Goal: Task Accomplishment & Management: Manage account settings

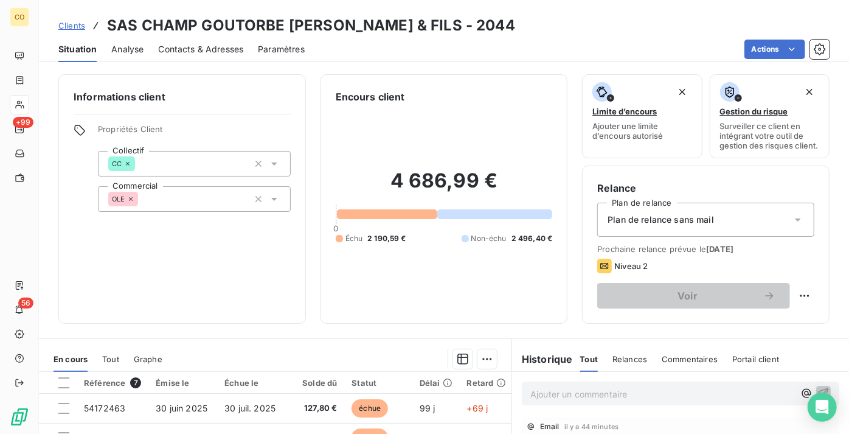
click at [75, 21] on span "Clients" at bounding box center [71, 26] width 27 height 10
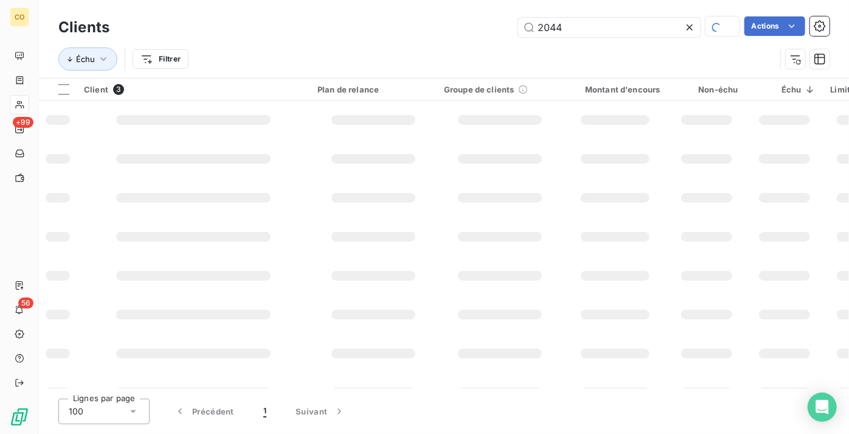
drag, startPoint x: 587, startPoint y: 29, endPoint x: 419, endPoint y: -11, distance: 173.1
click at [419, 0] on html "CO +99 56 Clients 2044 Actions Échu Filtrer Client 3 Plan de relance Groupe de …" at bounding box center [424, 217] width 849 height 434
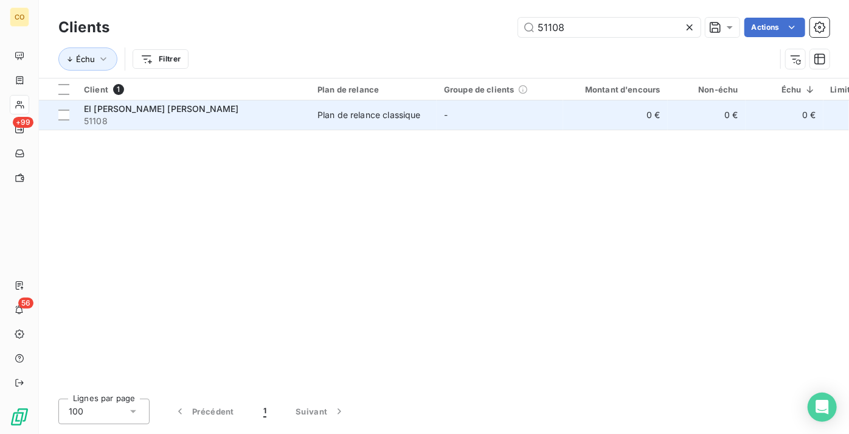
type input "51108"
click at [395, 119] on div "Plan de relance classique" at bounding box center [369, 115] width 103 height 12
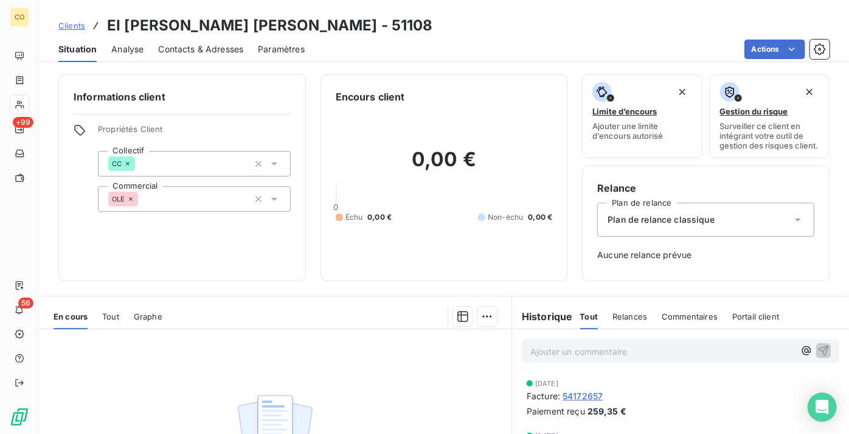
drag, startPoint x: 690, startPoint y: 218, endPoint x: 690, endPoint y: 230, distance: 12.2
click at [690, 219] on div "Plan de relance classique" at bounding box center [705, 220] width 217 height 34
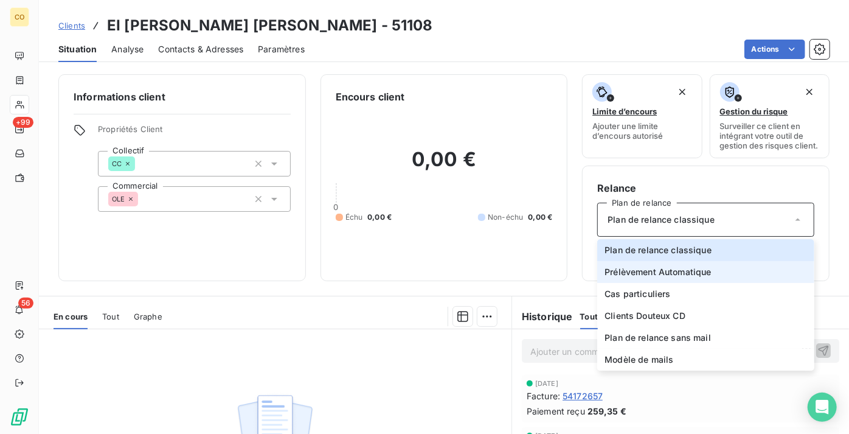
click at [707, 282] on li "Prélèvement Automatique" at bounding box center [705, 272] width 217 height 22
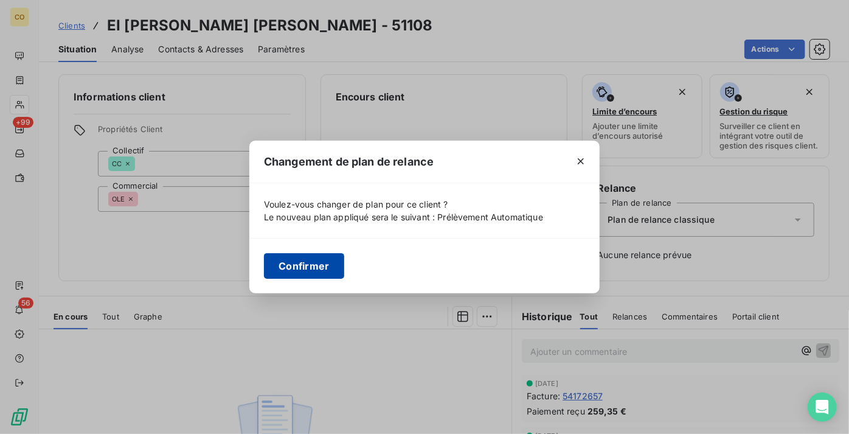
click at [278, 265] on button "Confirmer" at bounding box center [304, 266] width 80 height 26
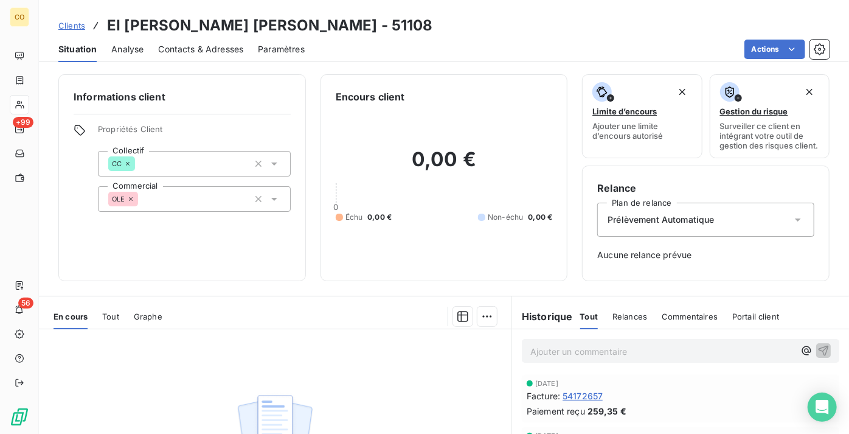
click at [80, 29] on span "Clients" at bounding box center [71, 26] width 27 height 10
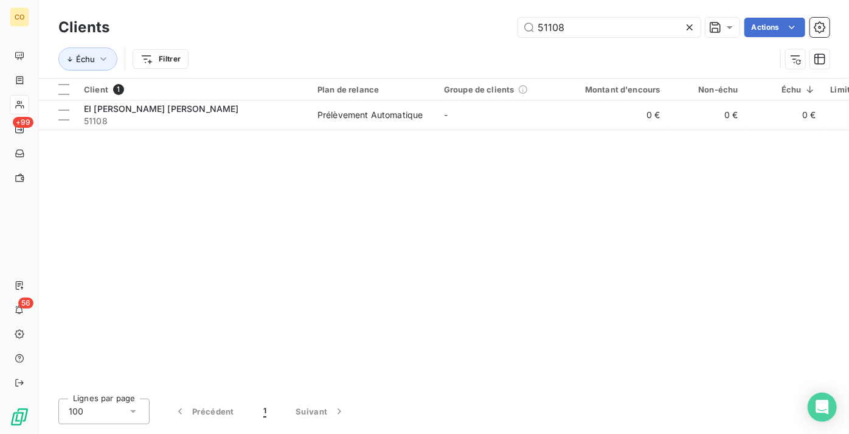
drag, startPoint x: 582, startPoint y: 30, endPoint x: 467, endPoint y: 5, distance: 117.6
click at [467, 5] on div "Clients 51108 Actions Échu Filtrer" at bounding box center [444, 39] width 810 height 78
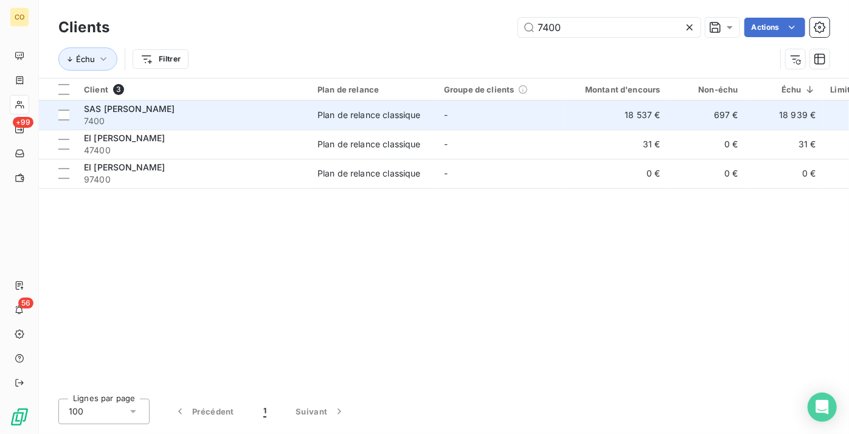
type input "7400"
click at [295, 106] on div "SAS [PERSON_NAME]" at bounding box center [193, 109] width 219 height 12
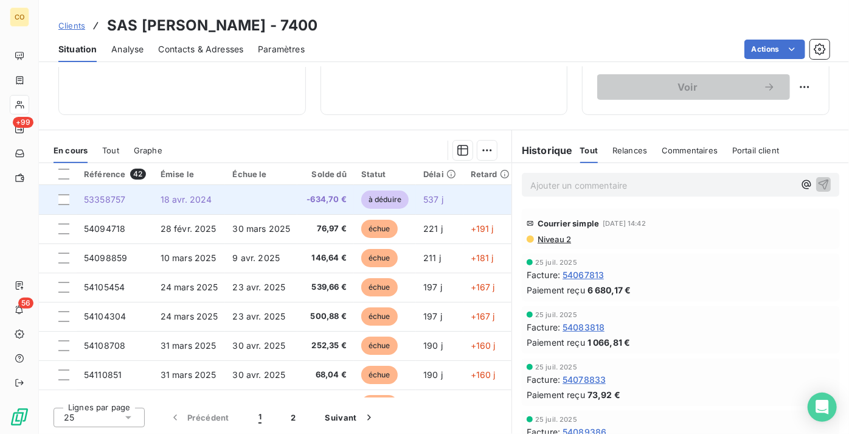
click at [332, 201] on span "-634,70 €" at bounding box center [326, 199] width 42 height 12
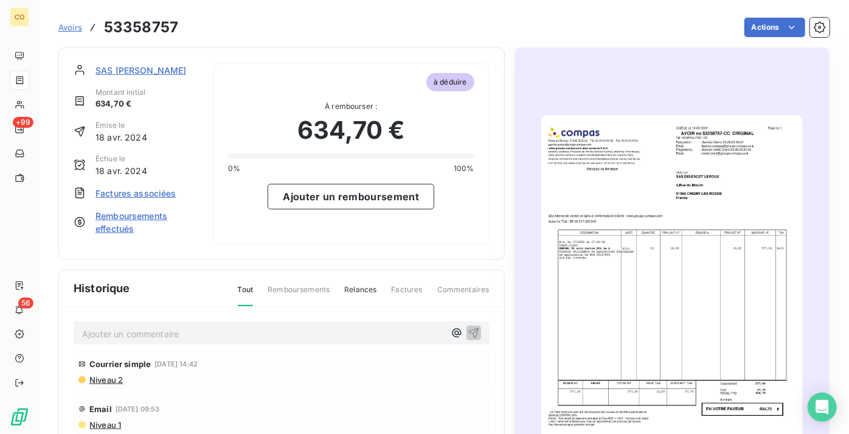
click at [676, 288] on img "button" at bounding box center [672, 300] width 262 height 370
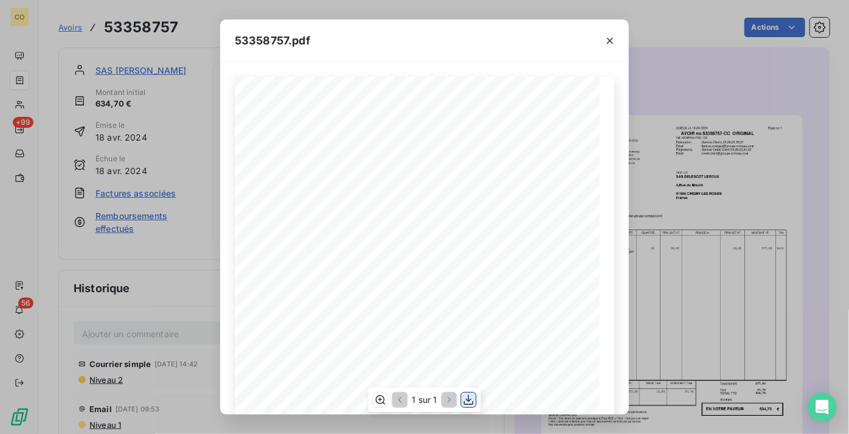
click at [475, 395] on button "button" at bounding box center [469, 399] width 15 height 15
click at [483, 57] on div "53358757.pdf" at bounding box center [424, 40] width 409 height 43
click at [616, 44] on icon "button" at bounding box center [610, 41] width 12 height 12
click at [610, 39] on icon "button" at bounding box center [610, 41] width 12 height 12
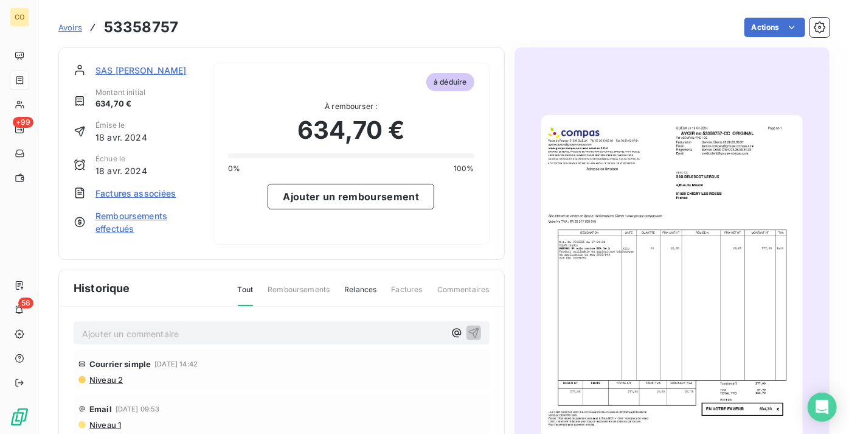
click at [127, 67] on span "SAS [PERSON_NAME]" at bounding box center [141, 70] width 91 height 13
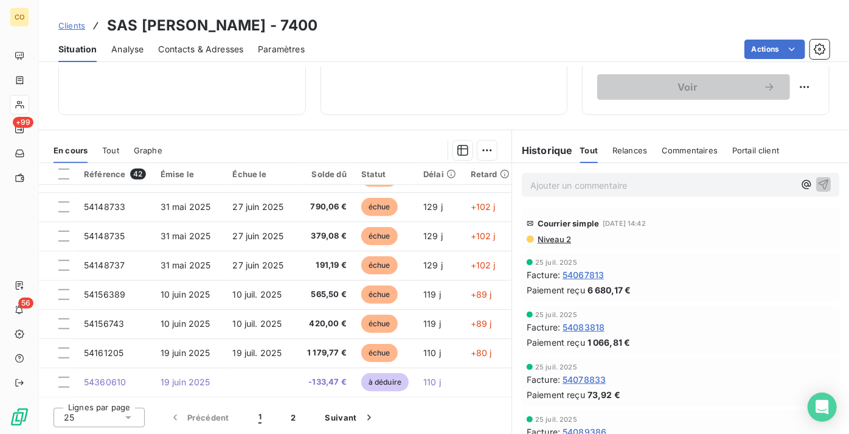
scroll to position [522, 0]
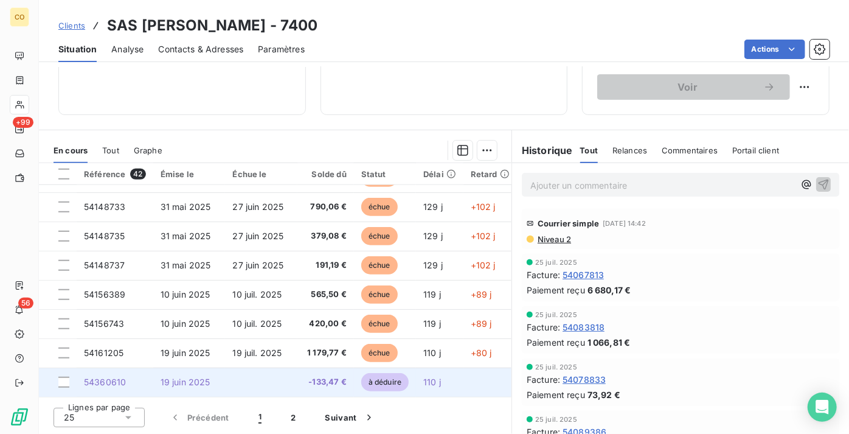
click at [328, 376] on span "-133,47 €" at bounding box center [326, 382] width 42 height 12
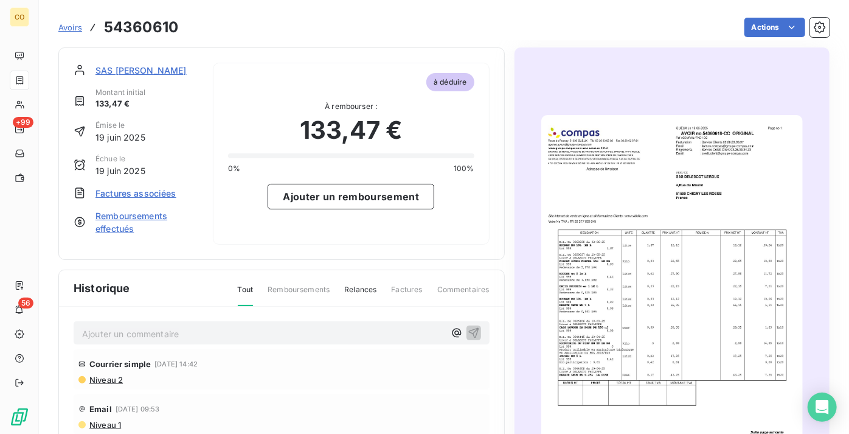
click at [715, 231] on img "button" at bounding box center [672, 300] width 262 height 370
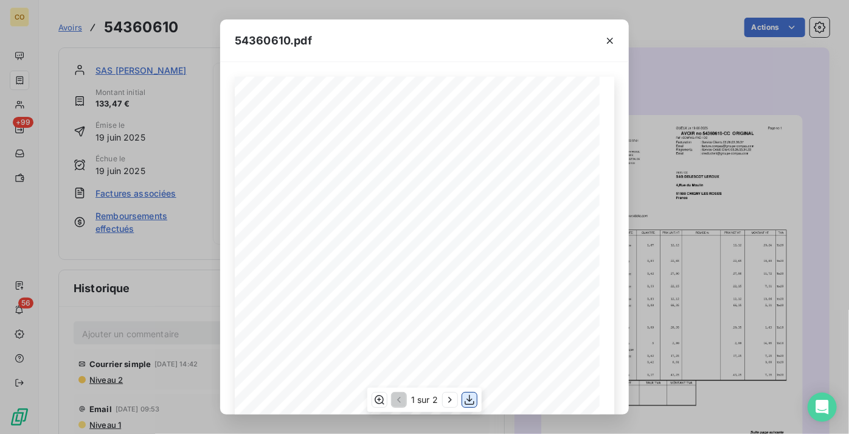
click at [474, 402] on icon "button" at bounding box center [470, 400] width 12 height 12
click at [735, 181] on div "54360610.pdf Adresse de livraison DESIGNATION UNITE QUANTITE PRIX NET HT MONTAN…" at bounding box center [424, 217] width 849 height 434
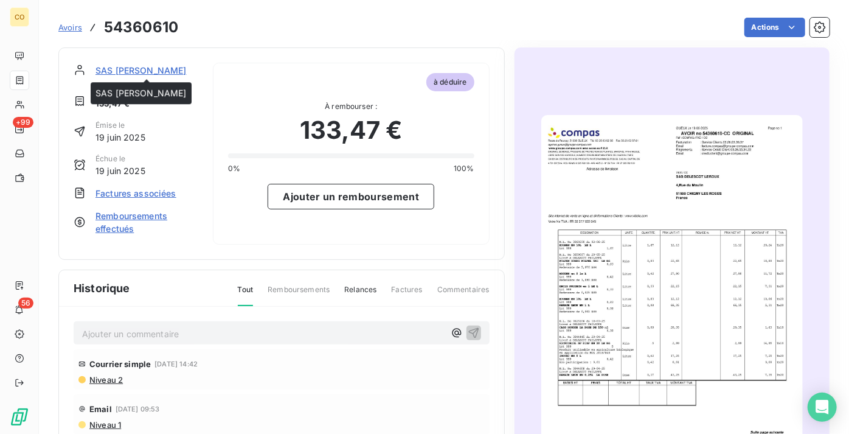
click at [127, 74] on span "SAS [PERSON_NAME]" at bounding box center [141, 70] width 91 height 13
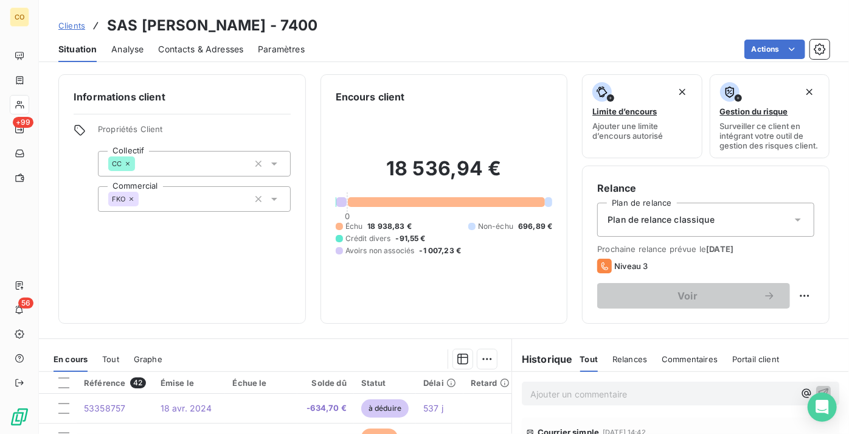
click at [78, 25] on span "Clients" at bounding box center [71, 26] width 27 height 10
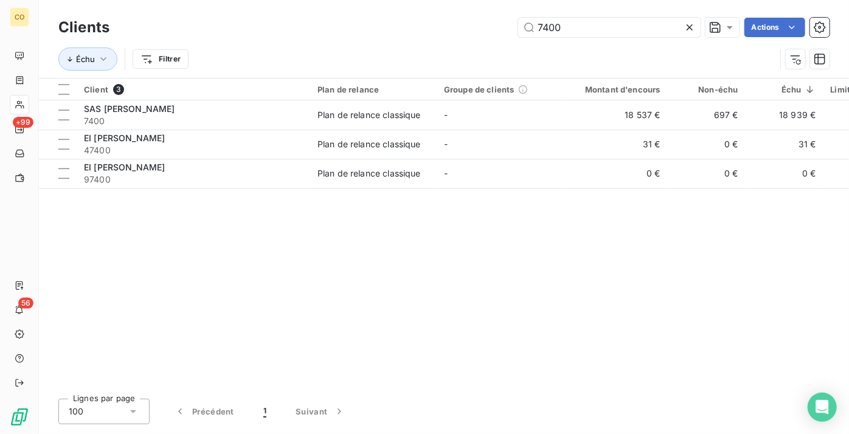
drag, startPoint x: 586, startPoint y: 33, endPoint x: 460, endPoint y: 21, distance: 126.6
click at [460, 21] on div "7400 Actions" at bounding box center [477, 27] width 706 height 19
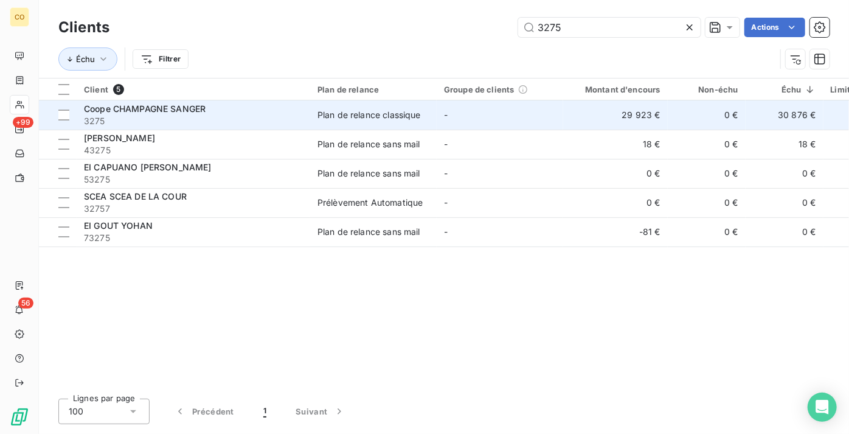
type input "3275"
click at [164, 115] on span "3275" at bounding box center [193, 121] width 219 height 12
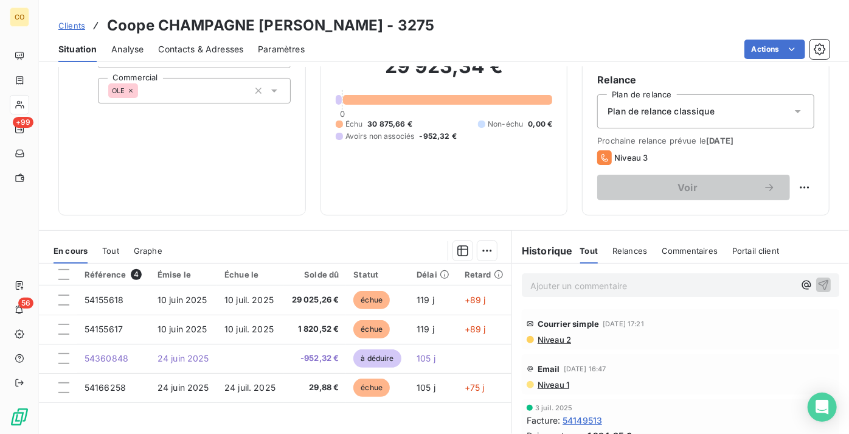
scroll to position [110, 0]
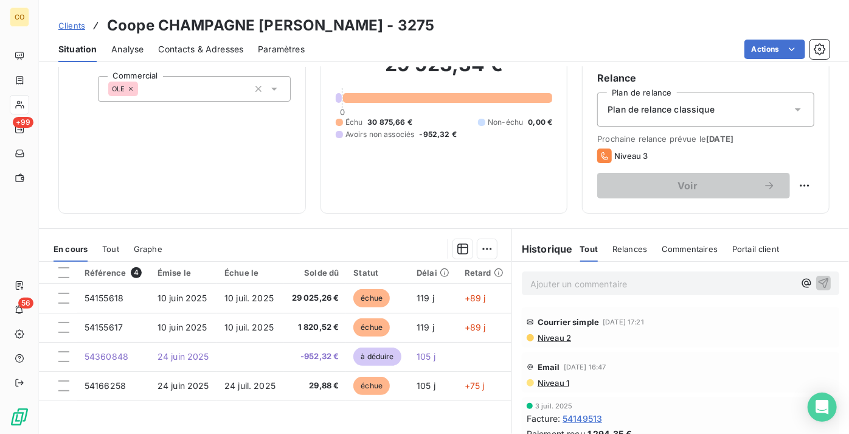
click at [552, 388] on span "Niveau 1" at bounding box center [553, 383] width 33 height 10
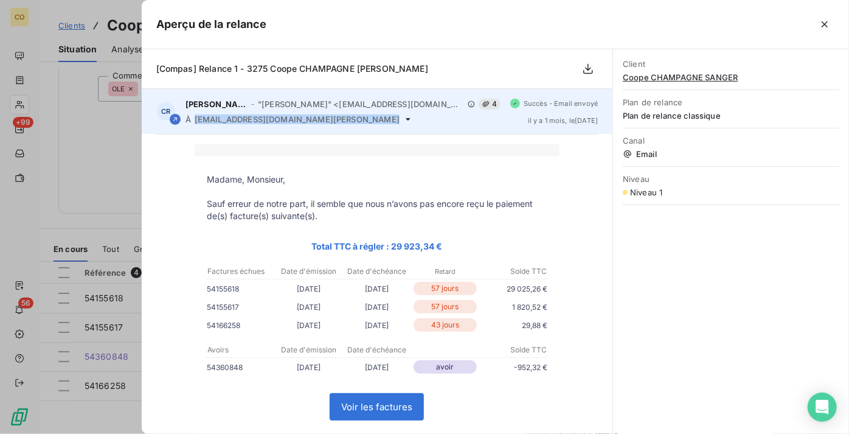
drag, startPoint x: 353, startPoint y: 120, endPoint x: 196, endPoint y: 122, distance: 157.6
click at [196, 122] on div "À [EMAIL_ADDRESS][DOMAIN_NAME][PERSON_NAME]" at bounding box center [343, 119] width 315 height 10
copy div "[EMAIL_ADDRESS][DOMAIN_NAME][PERSON_NAME]"
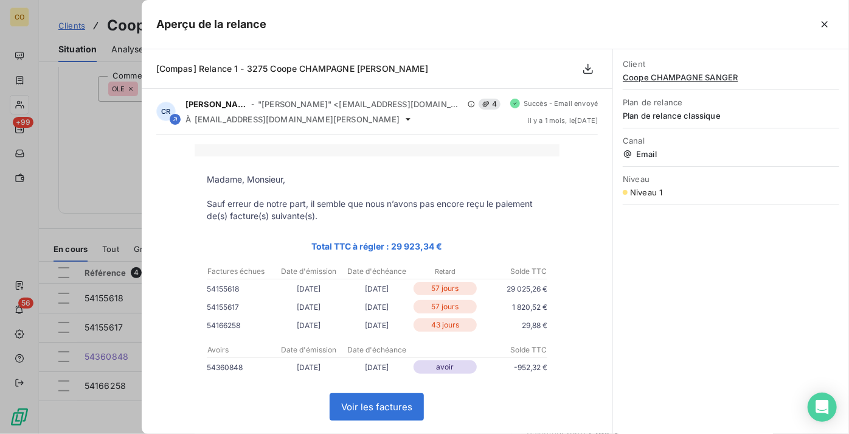
click at [100, 207] on div at bounding box center [424, 217] width 849 height 434
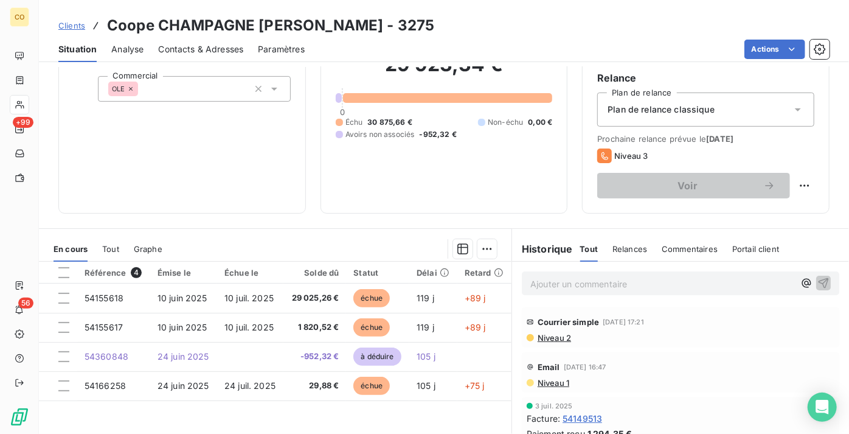
click at [201, 50] on span "Contacts & Adresses" at bounding box center [200, 49] width 85 height 12
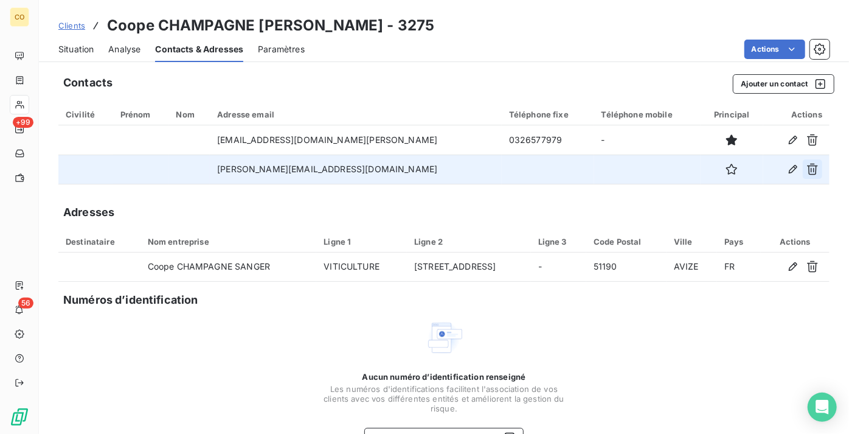
click at [805, 175] on button "button" at bounding box center [812, 168] width 19 height 19
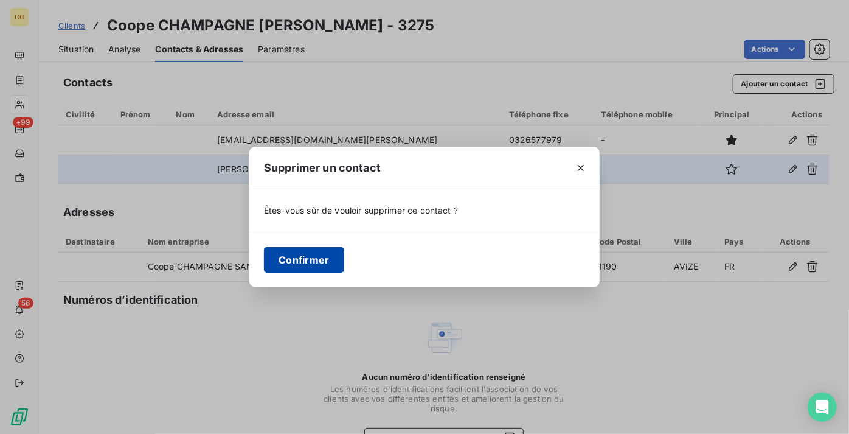
click at [298, 264] on button "Confirmer" at bounding box center [304, 260] width 80 height 26
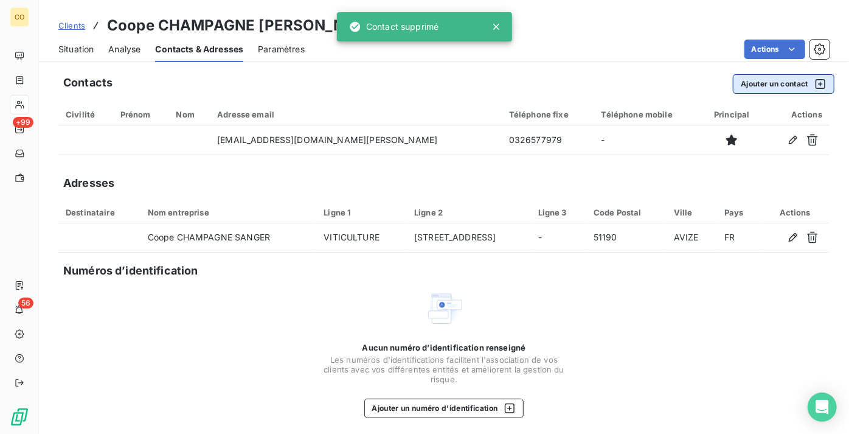
click at [772, 85] on button "Ajouter un contact" at bounding box center [784, 83] width 102 height 19
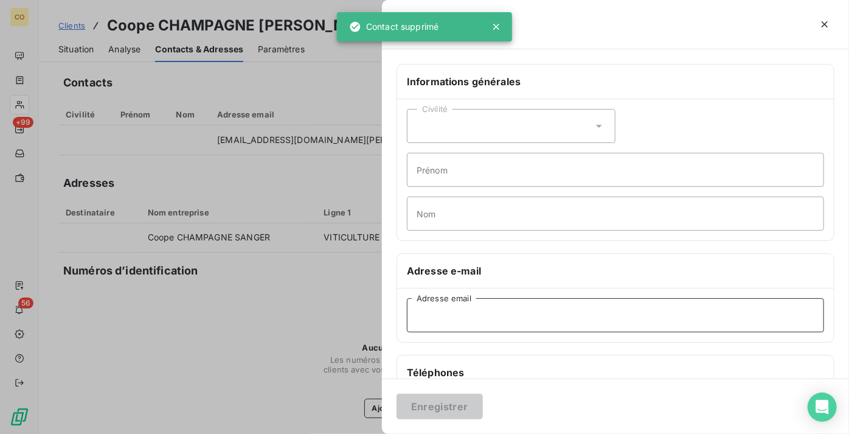
click at [490, 314] on input "Adresse email" at bounding box center [615, 315] width 417 height 34
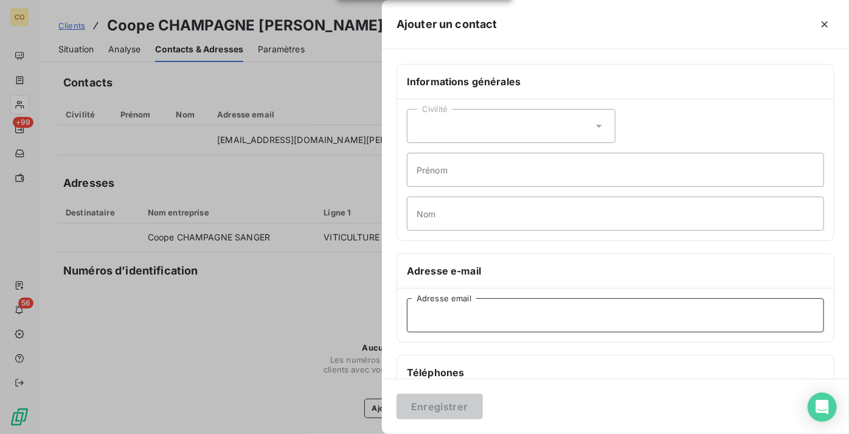
paste input "[EMAIL_ADDRESS][DOMAIN_NAME][PERSON_NAME]"
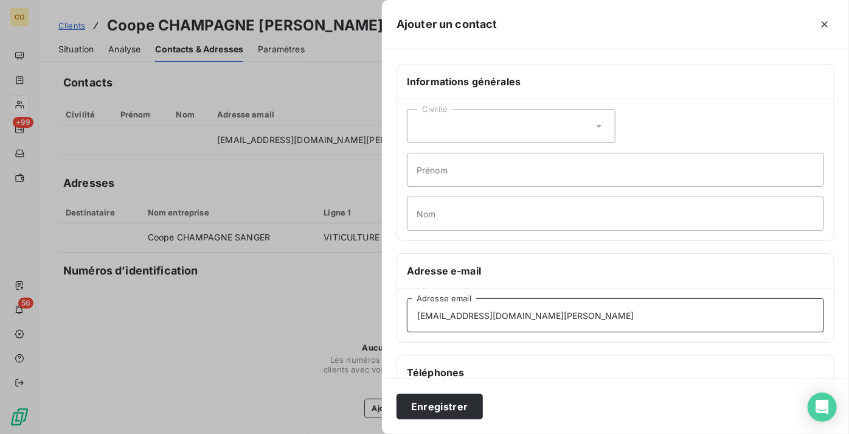
scroll to position [55, 0]
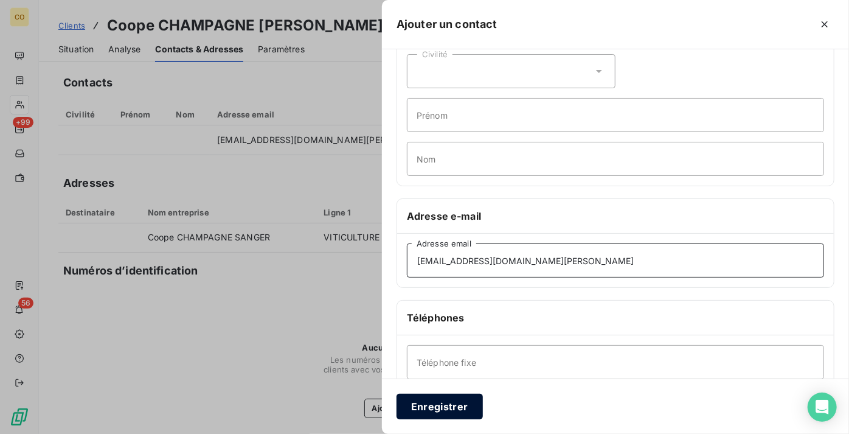
type input "[EMAIL_ADDRESS][DOMAIN_NAME][PERSON_NAME]"
click at [454, 411] on button "Enregistrer" at bounding box center [440, 407] width 86 height 26
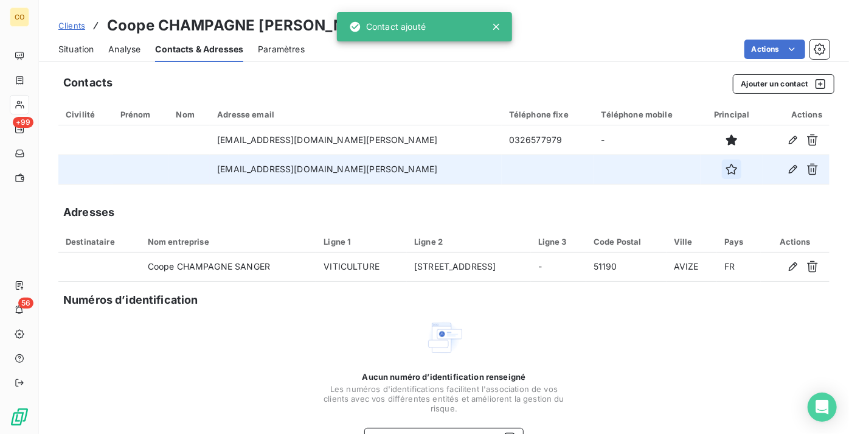
click at [722, 161] on button "button" at bounding box center [731, 168] width 19 height 19
click at [726, 165] on icon "button" at bounding box center [732, 169] width 12 height 12
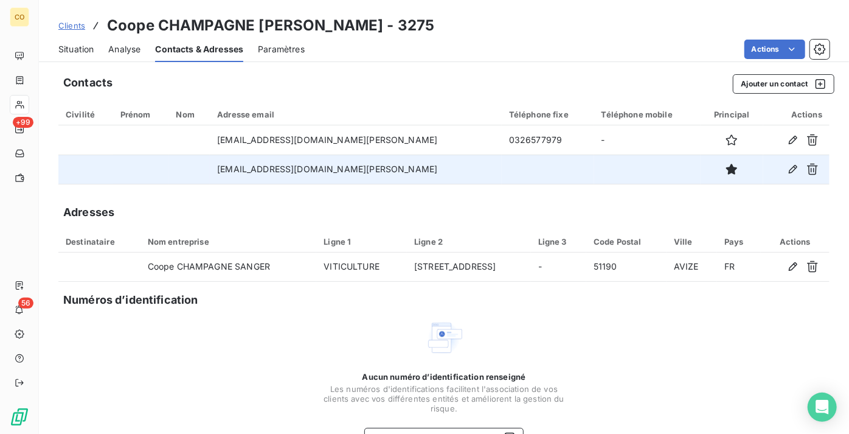
click at [71, 49] on span "Situation" at bounding box center [75, 49] width 35 height 12
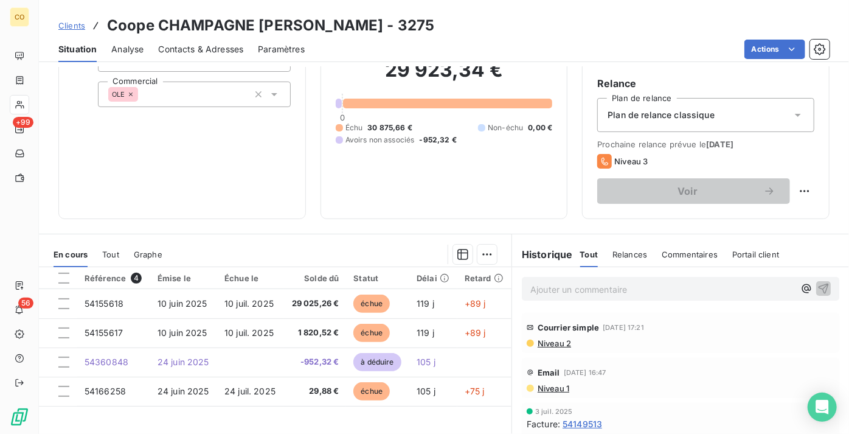
scroll to position [0, 0]
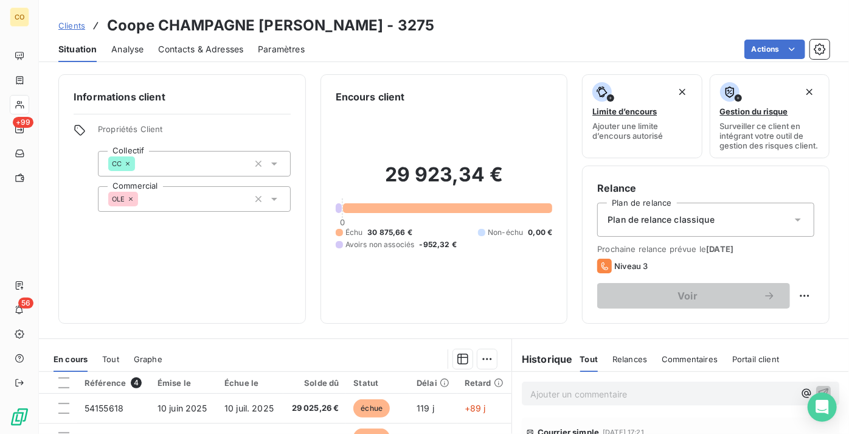
click at [72, 26] on span "Clients" at bounding box center [71, 26] width 27 height 10
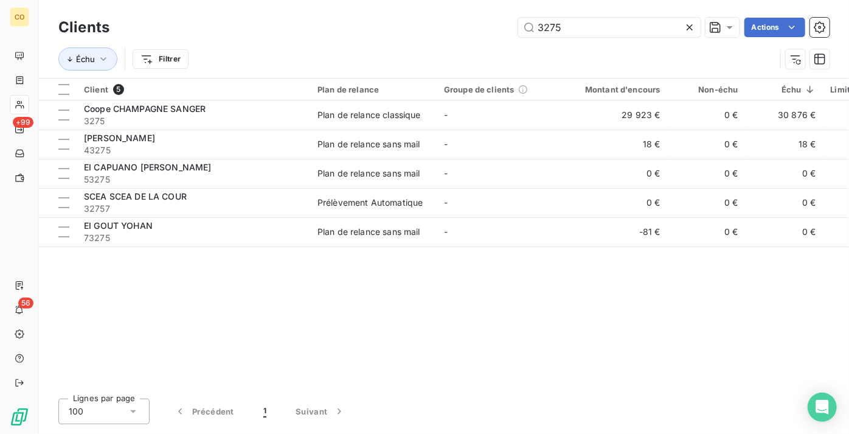
drag, startPoint x: 583, startPoint y: 29, endPoint x: 481, endPoint y: 23, distance: 103.0
click at [481, 23] on div "3275 Actions" at bounding box center [477, 27] width 706 height 19
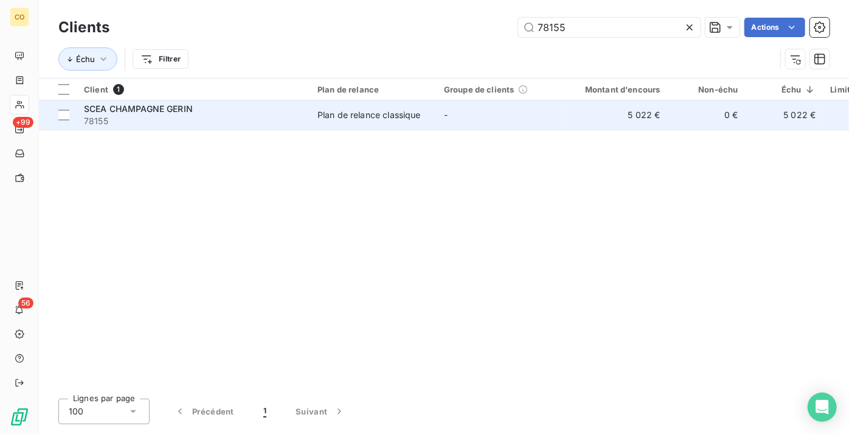
type input "78155"
click at [316, 110] on td "Plan de relance classique" at bounding box center [373, 114] width 127 height 29
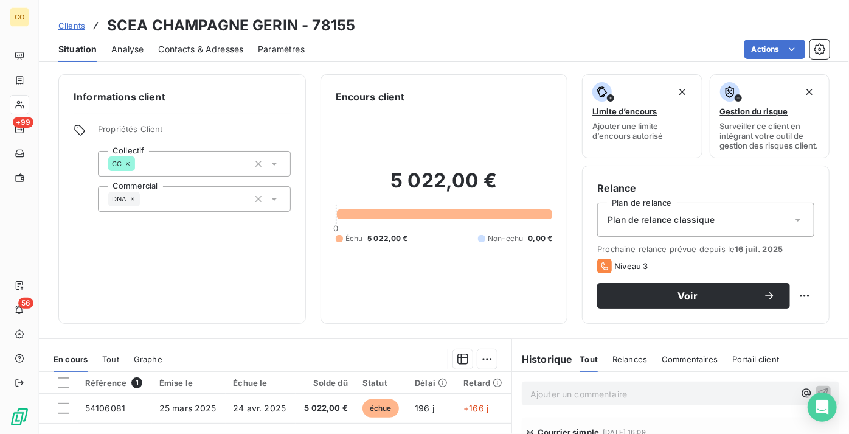
click at [211, 50] on span "Contacts & Adresses" at bounding box center [200, 49] width 85 height 12
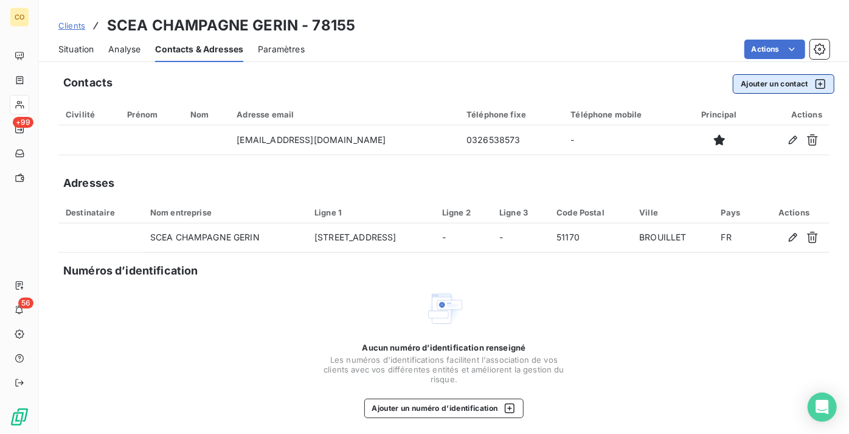
click at [782, 83] on button "Ajouter un contact" at bounding box center [784, 83] width 102 height 19
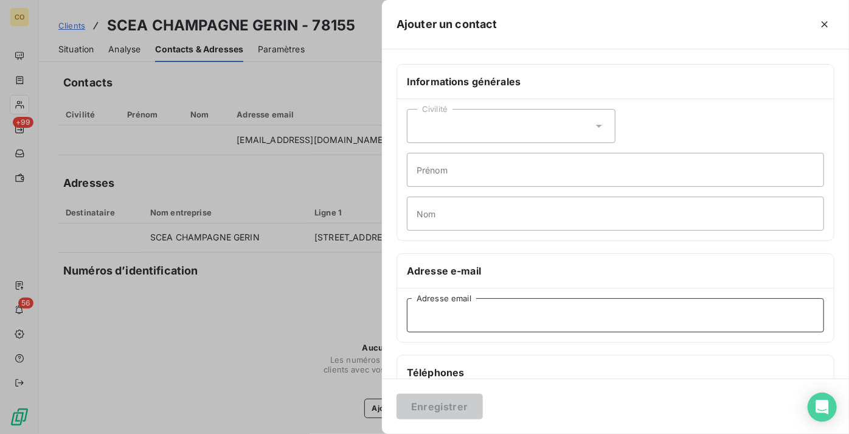
click at [555, 319] on input "Adresse email" at bounding box center [615, 315] width 417 height 34
paste input "[EMAIL_ADDRESS][DOMAIN_NAME]"
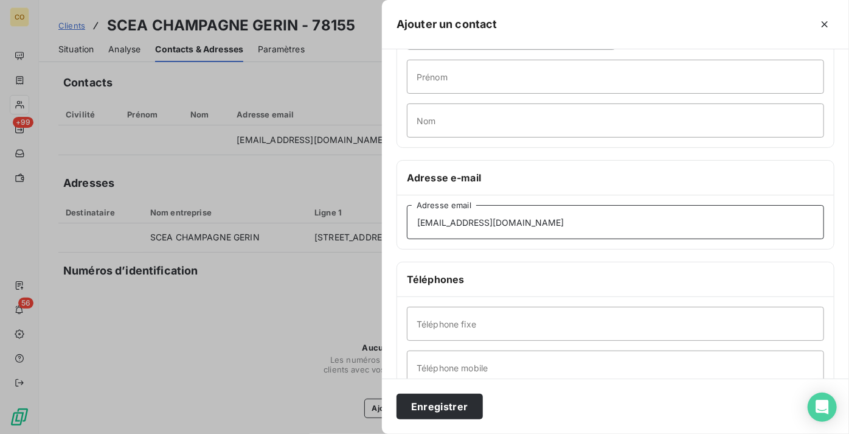
scroll to position [110, 0]
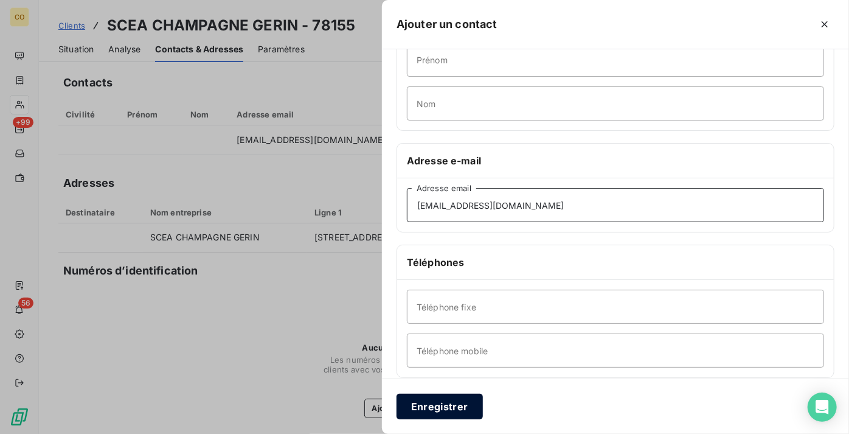
type input "[EMAIL_ADDRESS][DOMAIN_NAME]"
click at [464, 405] on button "Enregistrer" at bounding box center [440, 407] width 86 height 26
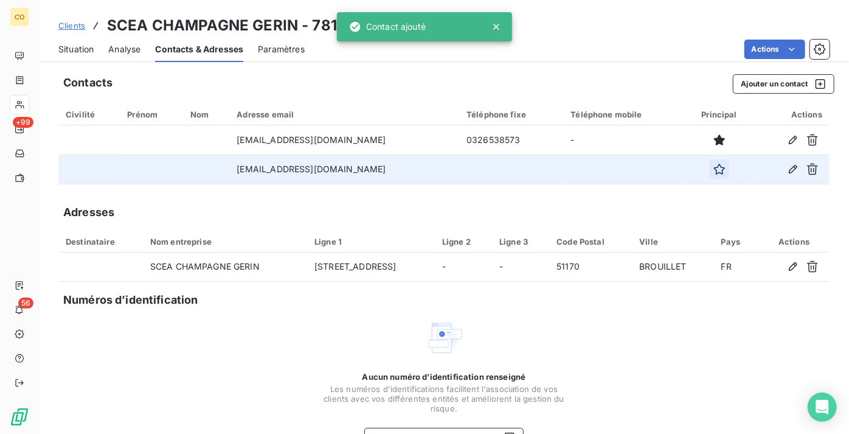
click at [715, 166] on icon "button" at bounding box center [720, 169] width 12 height 12
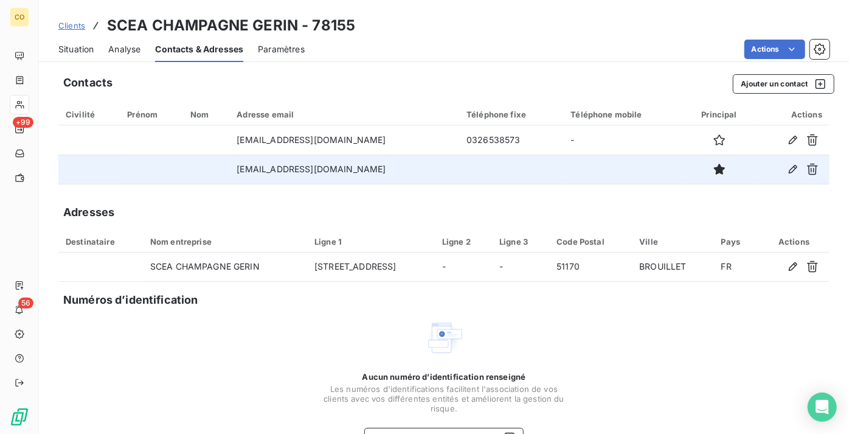
click at [86, 42] on div "Situation" at bounding box center [75, 49] width 35 height 26
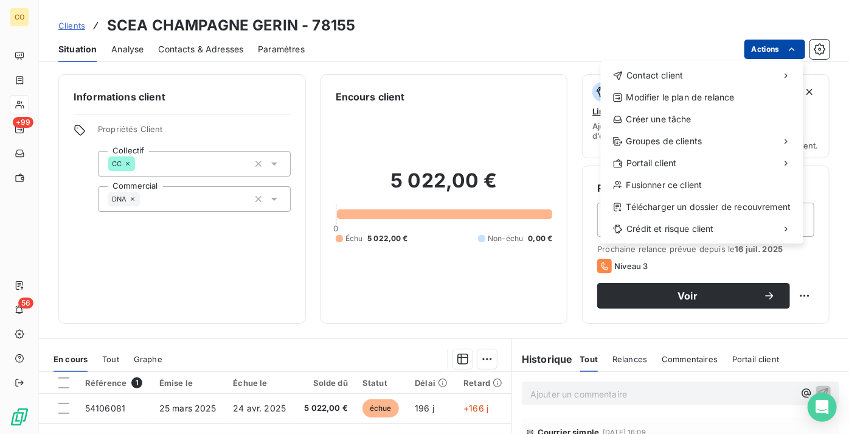
click at [749, 46] on html "CO +99 56 Clients SCEA CHAMPAGNE GERIN - 78155 Situation Analyse Contacts & Adr…" at bounding box center [424, 217] width 849 height 434
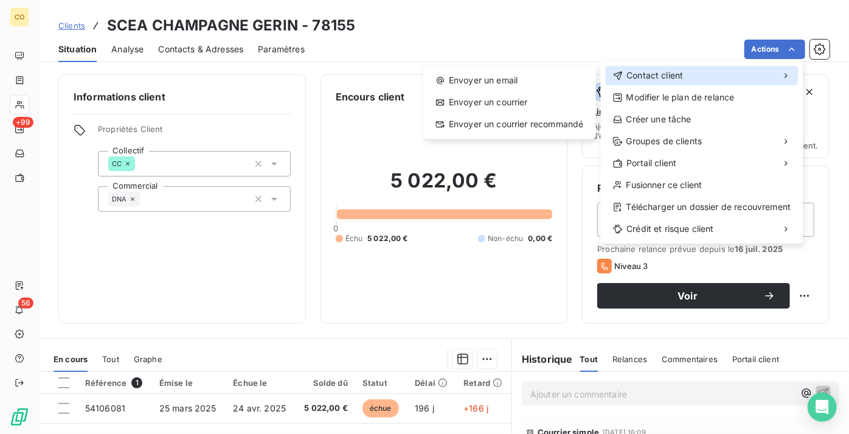
click at [726, 81] on div "Contact client" at bounding box center [702, 75] width 193 height 19
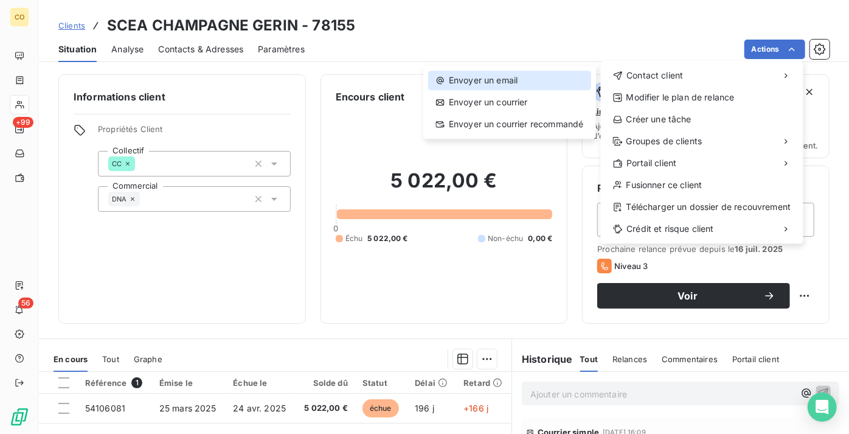
click at [534, 78] on div "Envoyer un email" at bounding box center [509, 80] width 163 height 19
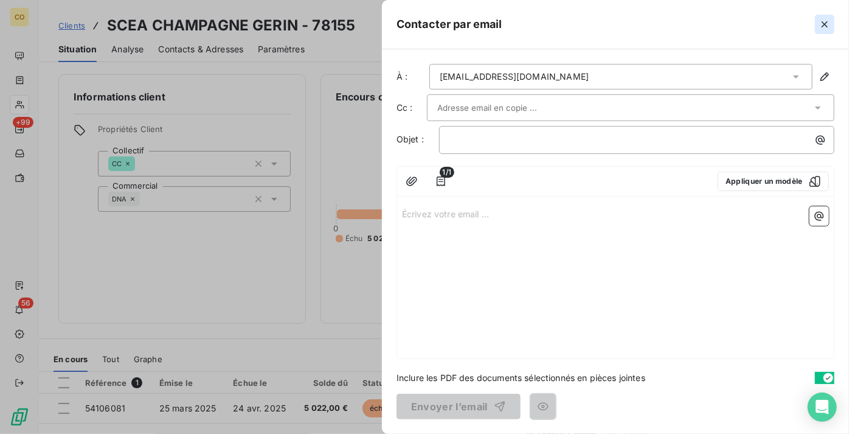
click at [828, 24] on icon "button" at bounding box center [825, 24] width 12 height 12
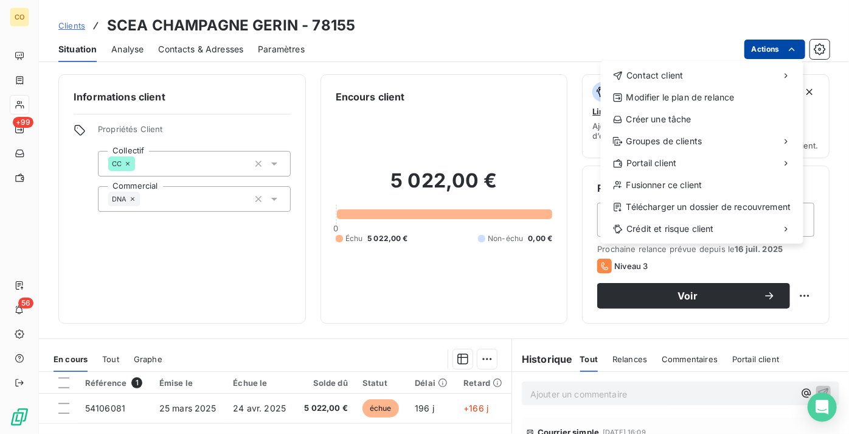
click at [765, 50] on html "CO +99 56 Clients SCEA CHAMPAGNE GERIN - 78155 Situation Analyse Contacts & Adr…" at bounding box center [424, 217] width 849 height 434
drag, startPoint x: 723, startPoint y: 60, endPoint x: 721, endPoint y: 66, distance: 6.2
click at [721, 66] on html "CO +99 56 Clients SCEA CHAMPAGNE GERIN - 78155 Situation Analyse Contacts & Adr…" at bounding box center [424, 217] width 849 height 434
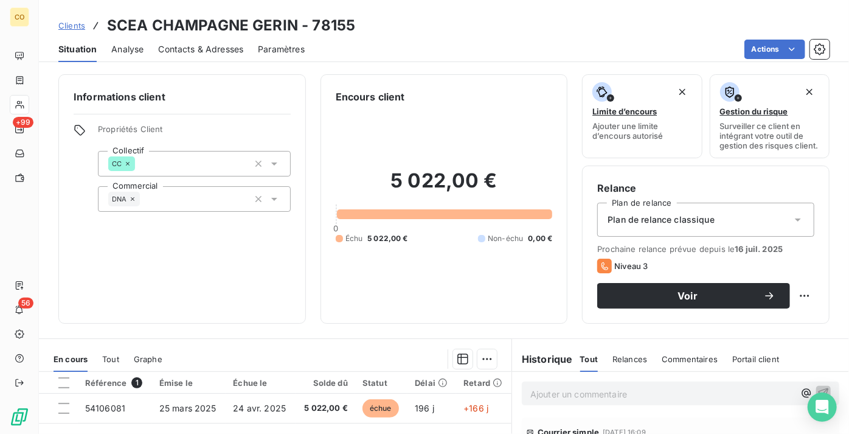
drag, startPoint x: 721, startPoint y: 66, endPoint x: 676, endPoint y: 43, distance: 50.3
click at [675, 42] on div "Actions" at bounding box center [574, 49] width 510 height 19
click at [714, 308] on button "Voir" at bounding box center [693, 296] width 193 height 26
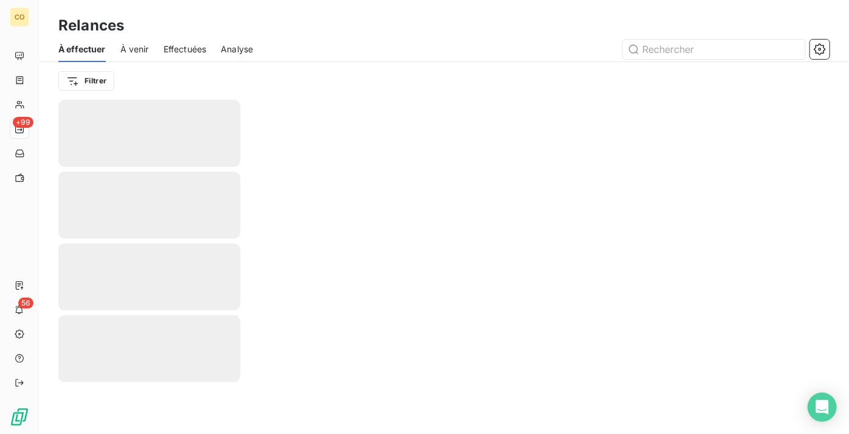
click at [647, 304] on div at bounding box center [444, 267] width 810 height 334
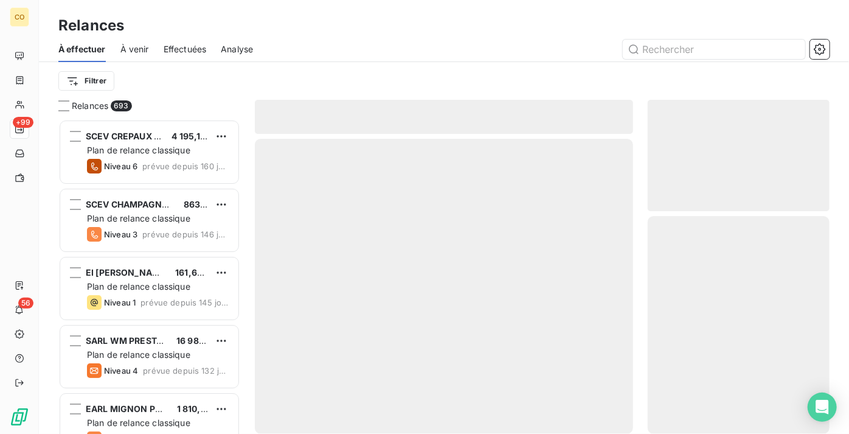
scroll to position [305, 173]
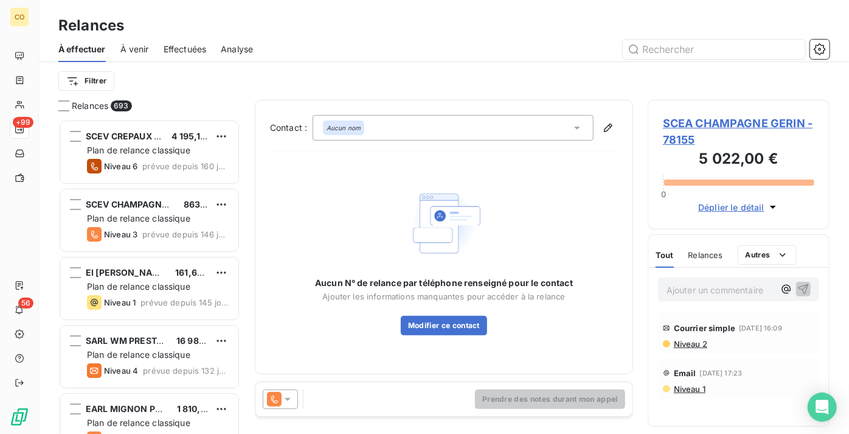
click at [280, 400] on icon at bounding box center [274, 399] width 15 height 15
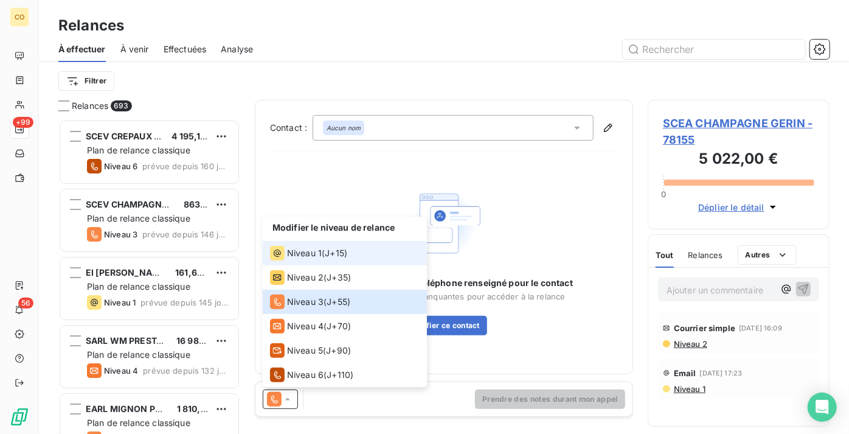
click at [315, 256] on span "Niveau 1" at bounding box center [304, 253] width 35 height 12
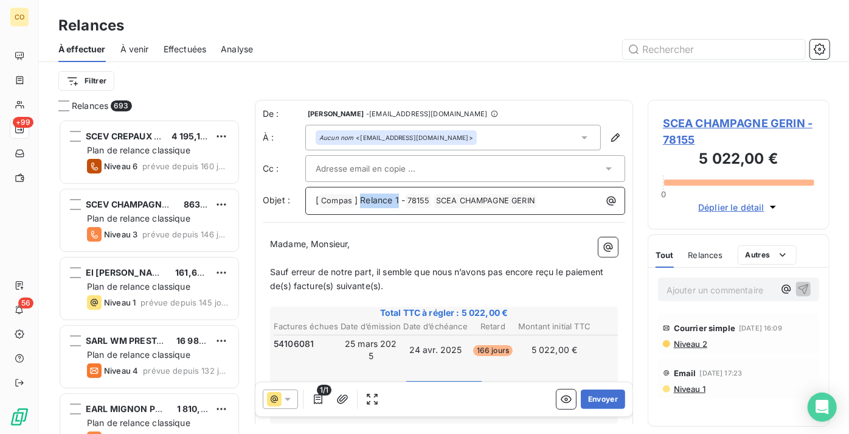
drag, startPoint x: 397, startPoint y: 200, endPoint x: 361, endPoint y: 196, distance: 36.1
click at [361, 196] on span "] Relance 1 -" at bounding box center [380, 200] width 50 height 10
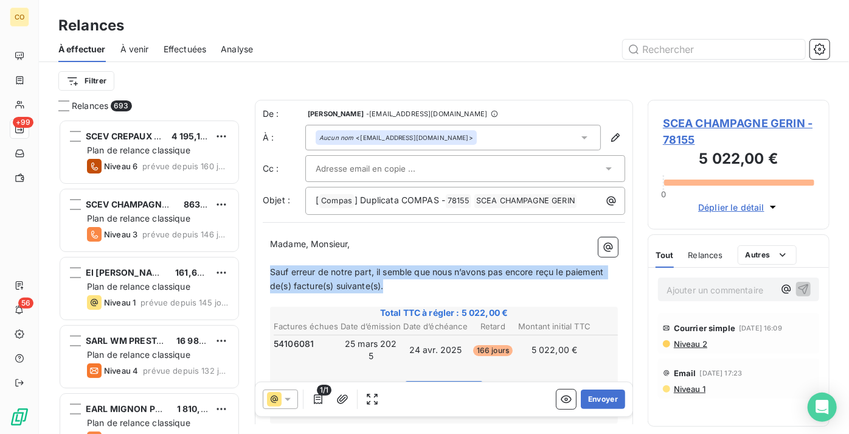
drag, startPoint x: 389, startPoint y: 287, endPoint x: 270, endPoint y: 274, distance: 120.0
click at [270, 274] on p "Sauf erreur de notre part, il semble que nous n’avons pas encore reçu le paieme…" at bounding box center [444, 279] width 348 height 28
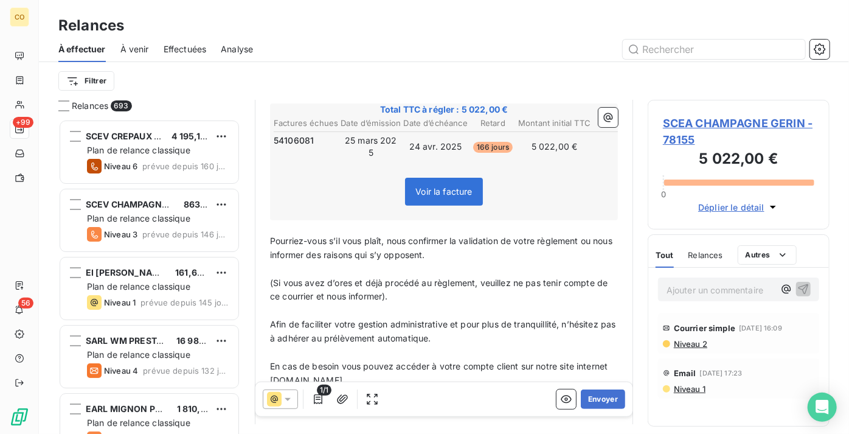
scroll to position [222, 0]
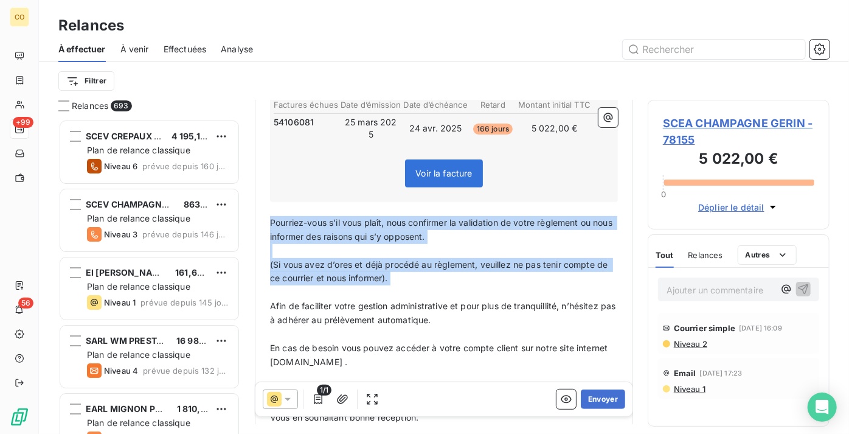
drag, startPoint x: 271, startPoint y: 221, endPoint x: 384, endPoint y: 283, distance: 128.8
click at [384, 283] on div "Madame, Monsieur, ﻿ Pour faire suite à votre échange avec Mr [PERSON_NAME], veu…" at bounding box center [444, 309] width 348 height 586
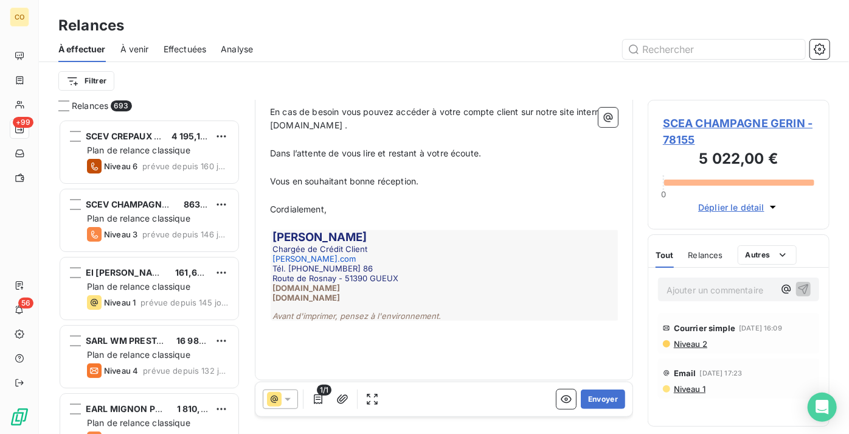
scroll to position [0, 0]
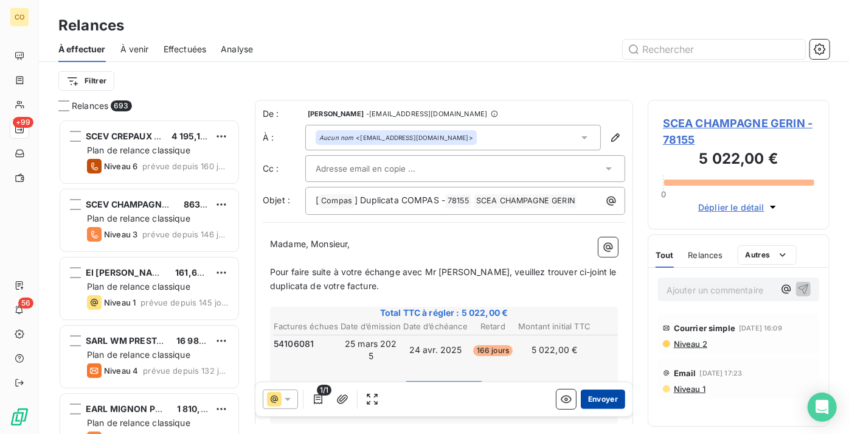
click at [600, 401] on button "Envoyer" at bounding box center [603, 398] width 44 height 19
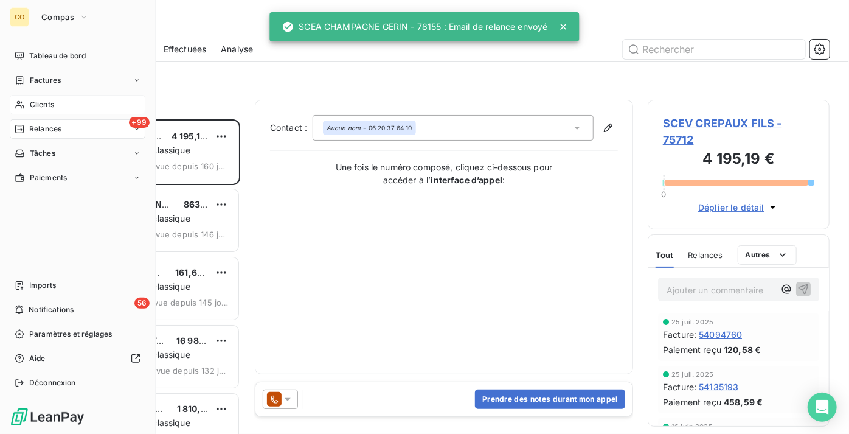
click at [69, 99] on div "Clients" at bounding box center [78, 104] width 136 height 19
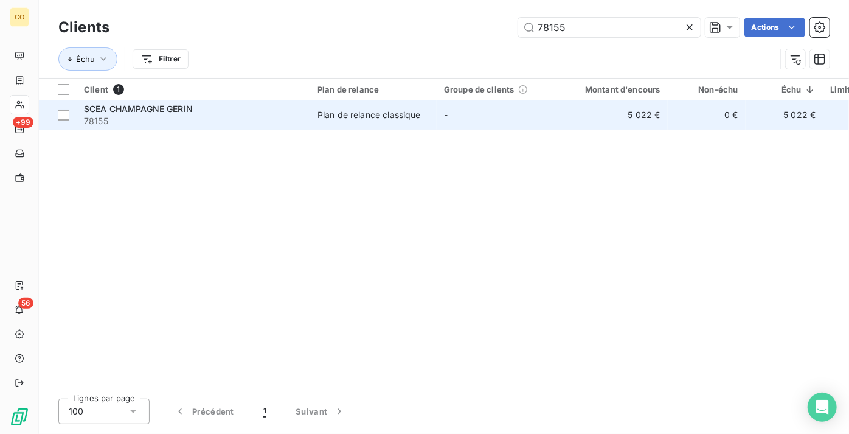
click at [236, 119] on span "78155" at bounding box center [193, 121] width 219 height 12
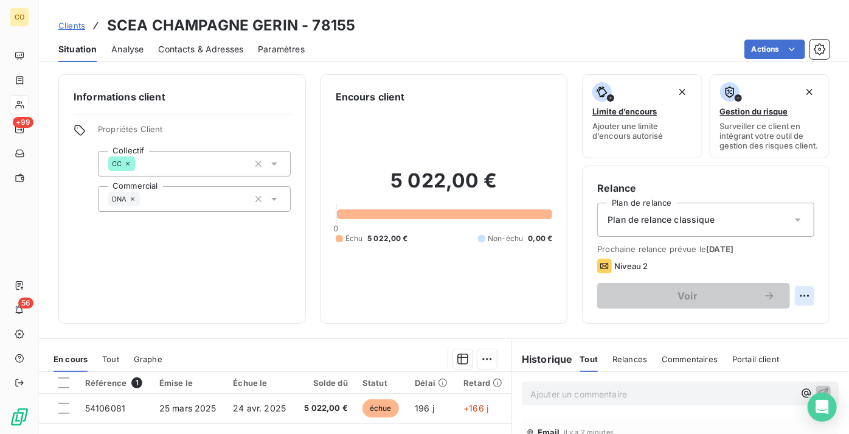
click at [794, 306] on html "CO +99 56 Clients SCEA CHAMPAGNE GERIN - 78155 Situation Analyse Contacts & Adr…" at bounding box center [424, 217] width 849 height 434
click at [749, 332] on div "Replanifier cette action" at bounding box center [746, 331] width 109 height 19
select select "9"
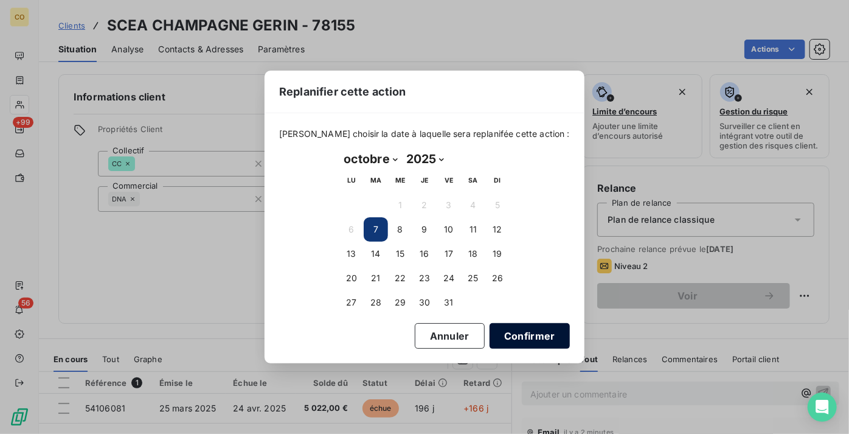
click at [517, 337] on button "Confirmer" at bounding box center [530, 336] width 80 height 26
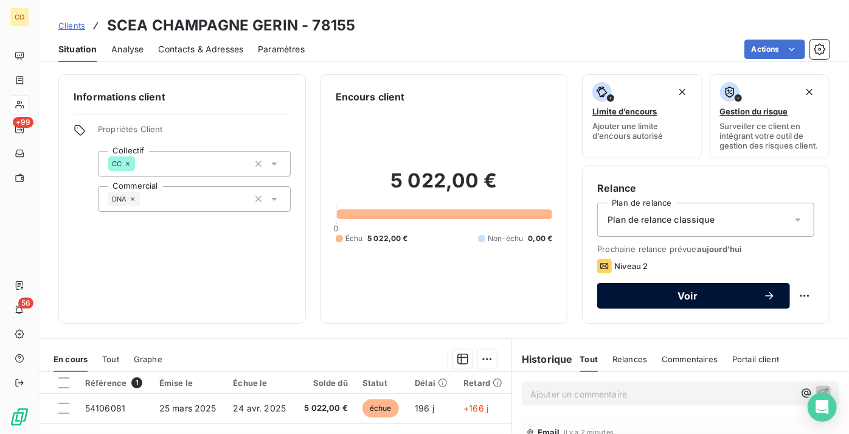
click at [627, 308] on button "Voir" at bounding box center [693, 296] width 193 height 26
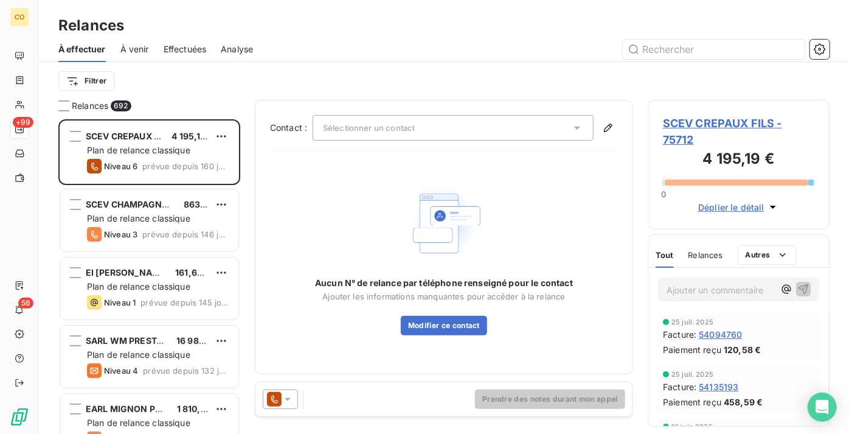
scroll to position [305, 173]
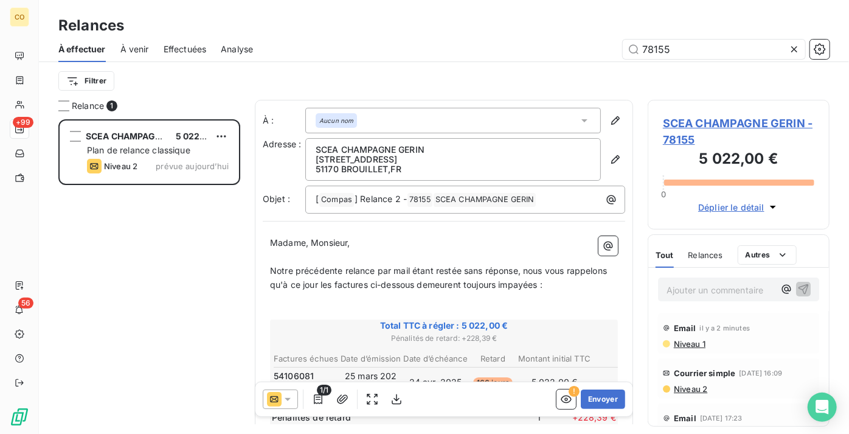
scroll to position [305, 173]
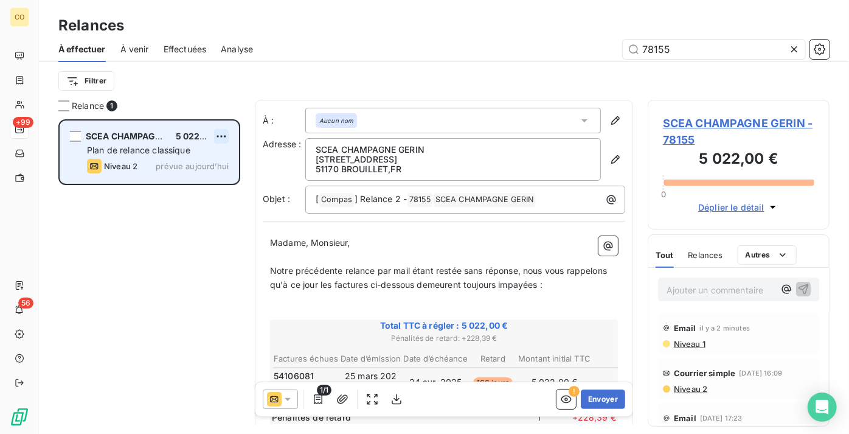
type input "78155"
click at [225, 132] on html "CO +99 56 Relances À effectuer À venir Effectuées Analyse 78155 Filtrer Relance…" at bounding box center [424, 217] width 849 height 434
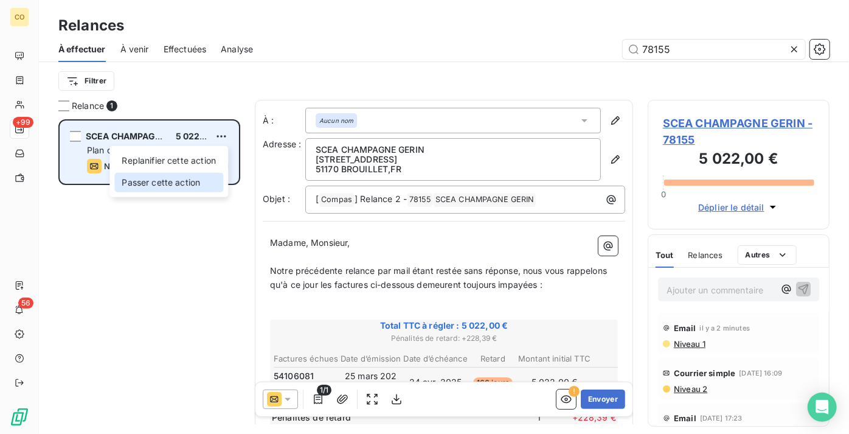
click at [193, 177] on div "Passer cette action" at bounding box center [168, 182] width 109 height 19
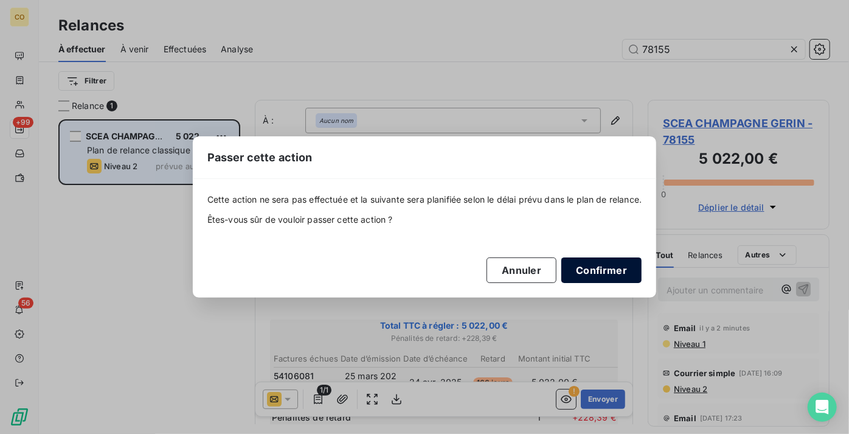
click at [608, 269] on button "Confirmer" at bounding box center [601, 270] width 80 height 26
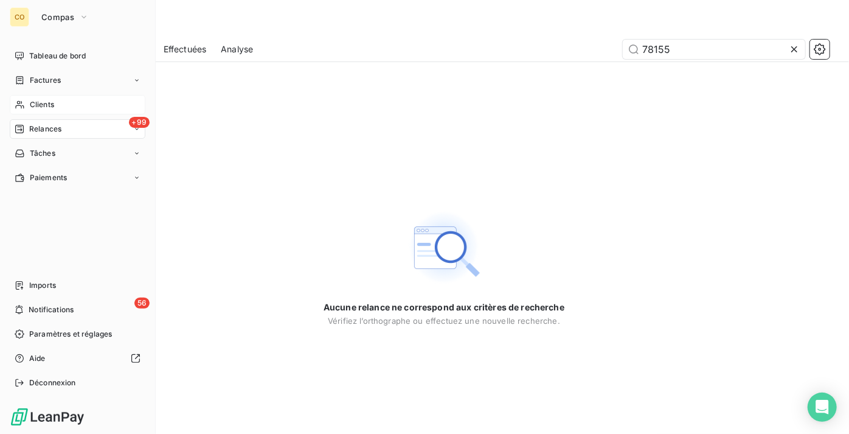
click at [60, 109] on div "Clients" at bounding box center [78, 104] width 136 height 19
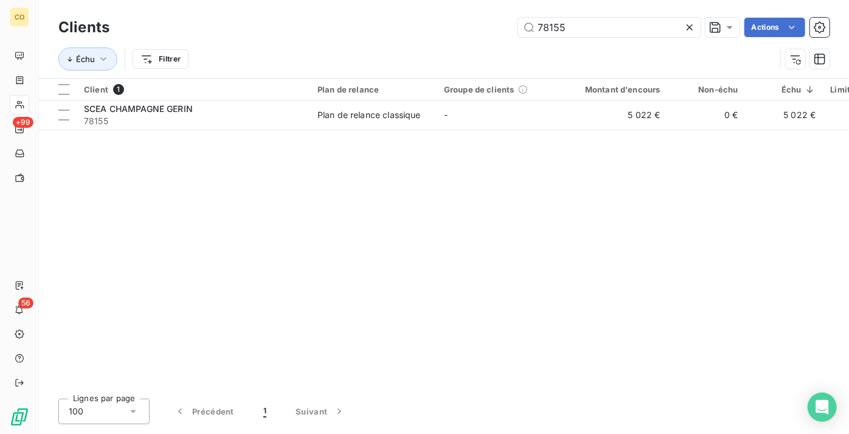
drag, startPoint x: 642, startPoint y: 27, endPoint x: 365, endPoint y: 45, distance: 278.0
click at [365, 45] on div "Clients 78155 Actions Échu Filtrer" at bounding box center [443, 46] width 771 height 63
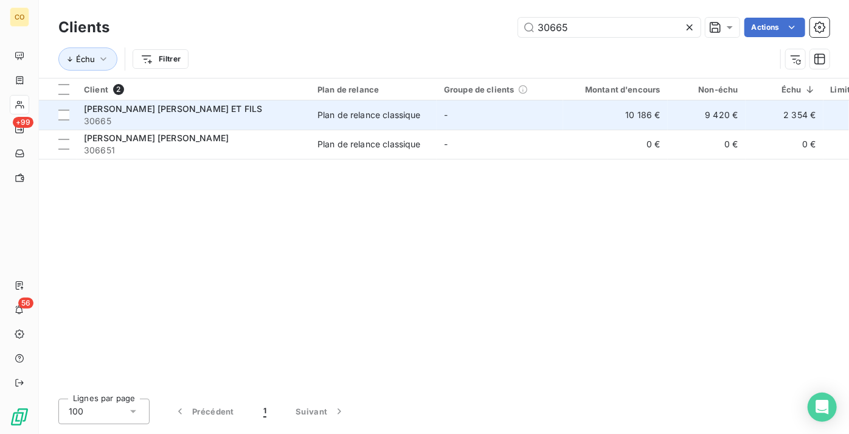
type input "30665"
click at [189, 109] on span "[PERSON_NAME] [PERSON_NAME] ET FILS" at bounding box center [173, 108] width 178 height 10
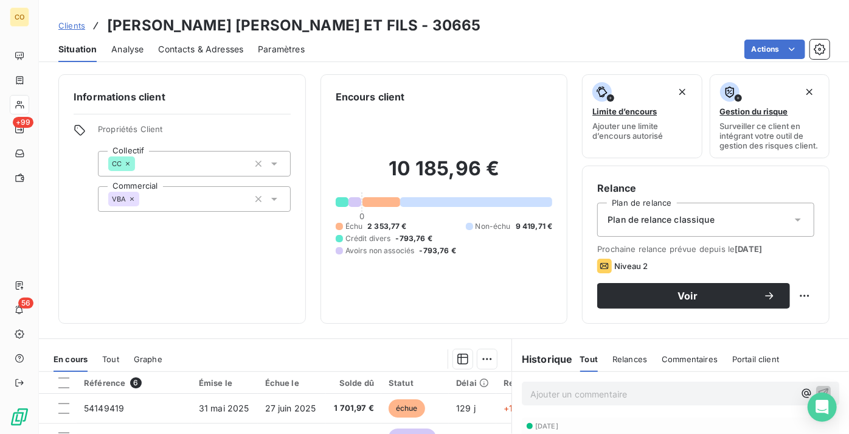
click at [219, 50] on span "Contacts & Adresses" at bounding box center [200, 49] width 85 height 12
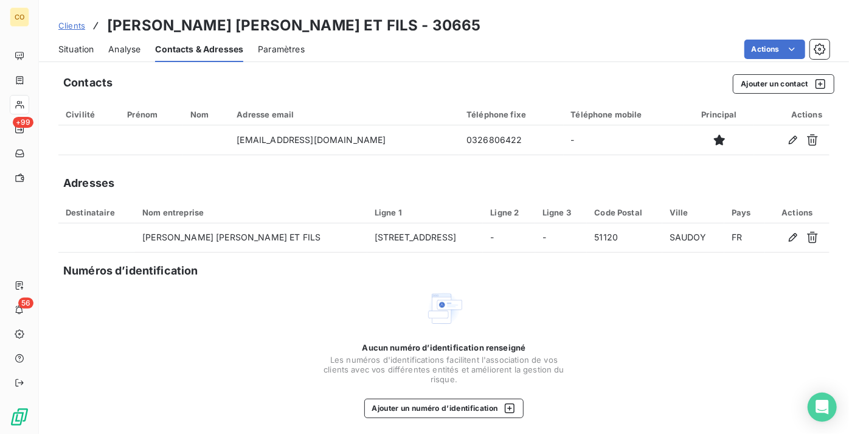
click at [72, 54] on span "Situation" at bounding box center [75, 49] width 35 height 12
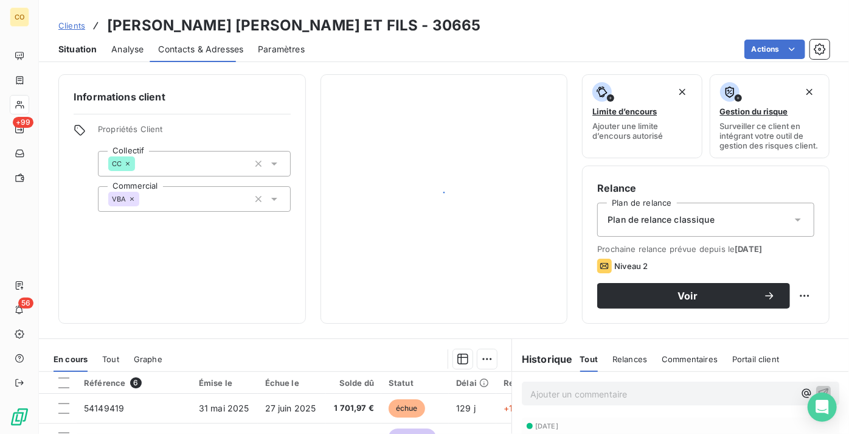
click at [763, 43] on html "CO +99 56 Clients [PERSON_NAME] [PERSON_NAME] ET FILS - 30665 Situation Analyse…" at bounding box center [424, 217] width 849 height 434
click at [494, 27] on html "CO +99 56 Clients [PERSON_NAME] [PERSON_NAME] ET FILS - 30665 Situation Analyse…" at bounding box center [424, 217] width 849 height 434
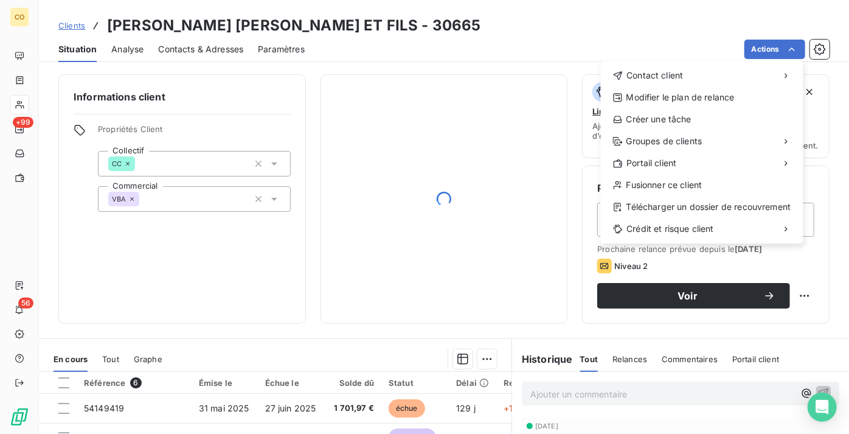
click at [467, 339] on html "CO +99 56 Clients [PERSON_NAME] [PERSON_NAME] ET FILS - 30665 Situation Analyse…" at bounding box center [424, 217] width 849 height 434
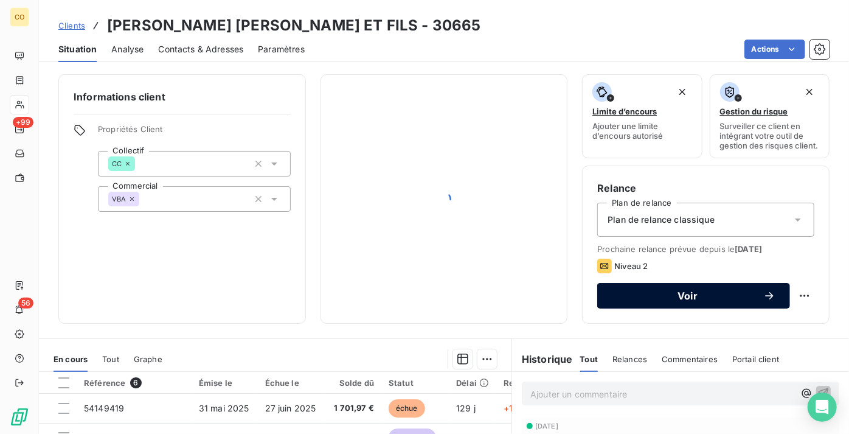
click at [709, 301] on span "Voir" at bounding box center [687, 296] width 151 height 10
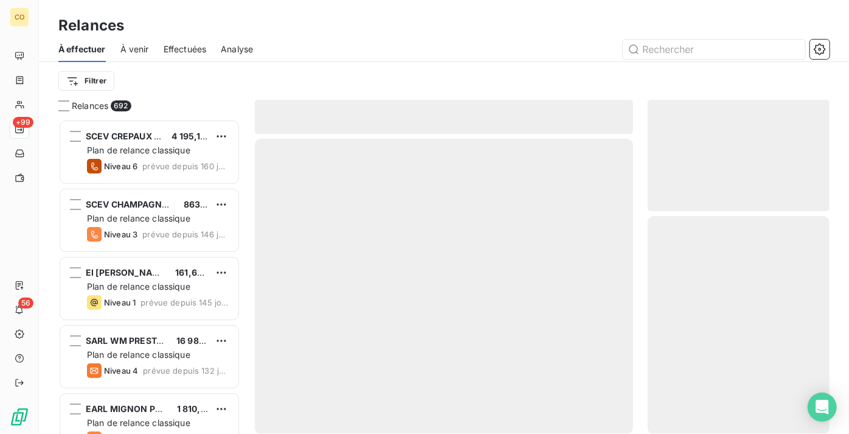
scroll to position [305, 173]
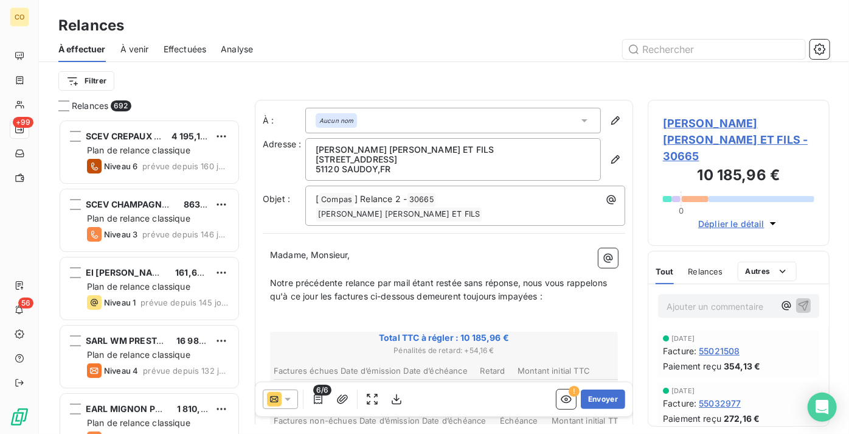
click at [291, 394] on icon at bounding box center [288, 399] width 12 height 12
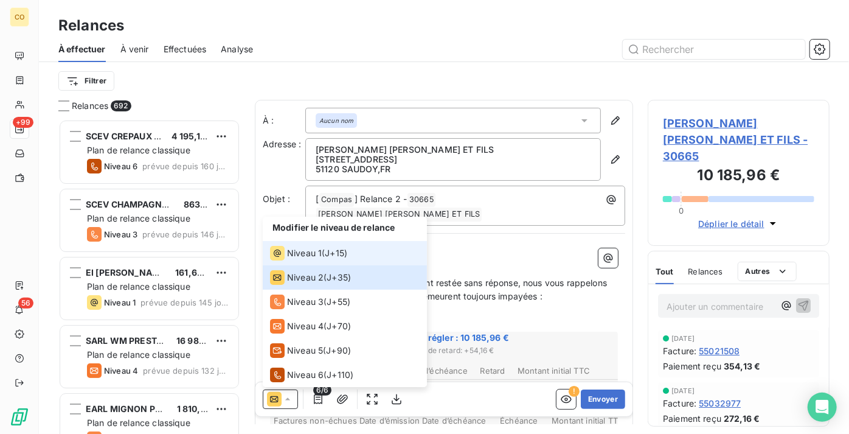
click at [312, 250] on span "Niveau 1" at bounding box center [304, 253] width 35 height 12
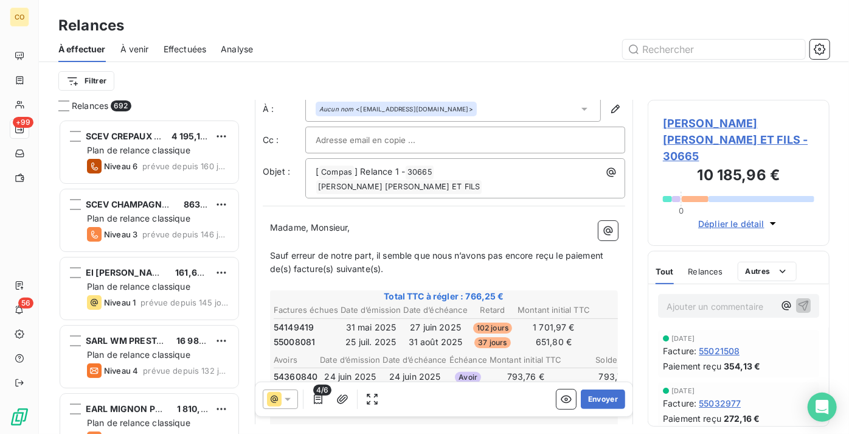
scroll to position [55, 0]
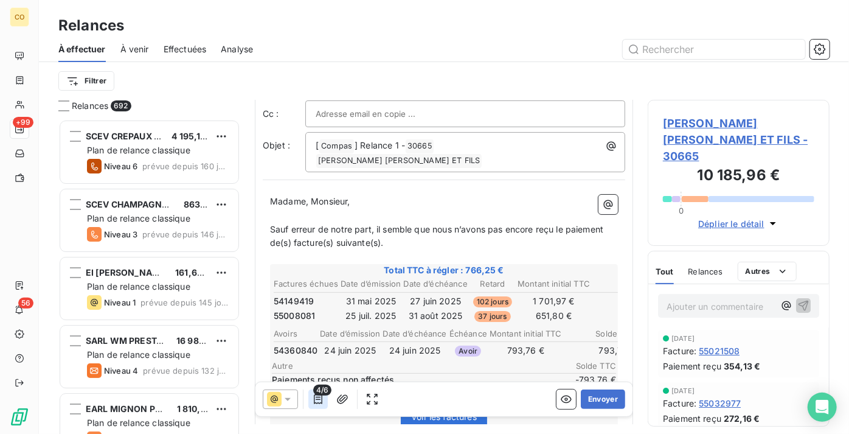
click at [318, 402] on icon "button" at bounding box center [318, 399] width 9 height 10
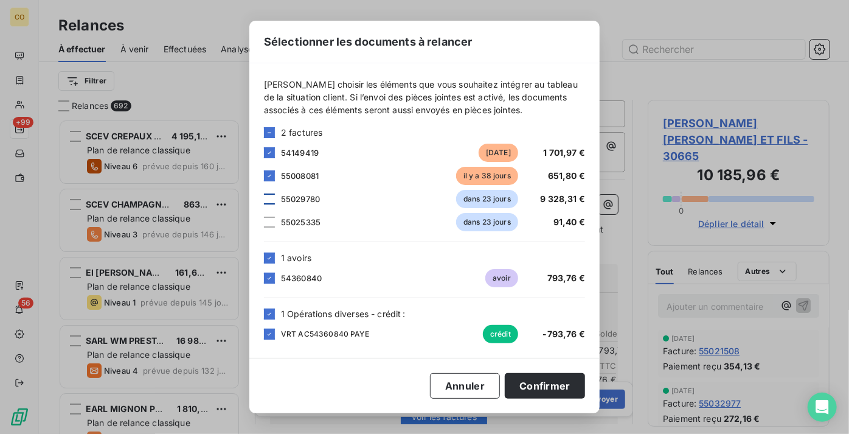
click at [268, 201] on div at bounding box center [269, 198] width 11 height 11
click at [271, 217] on div at bounding box center [269, 222] width 11 height 11
click at [534, 384] on button "Confirmer" at bounding box center [545, 386] width 80 height 26
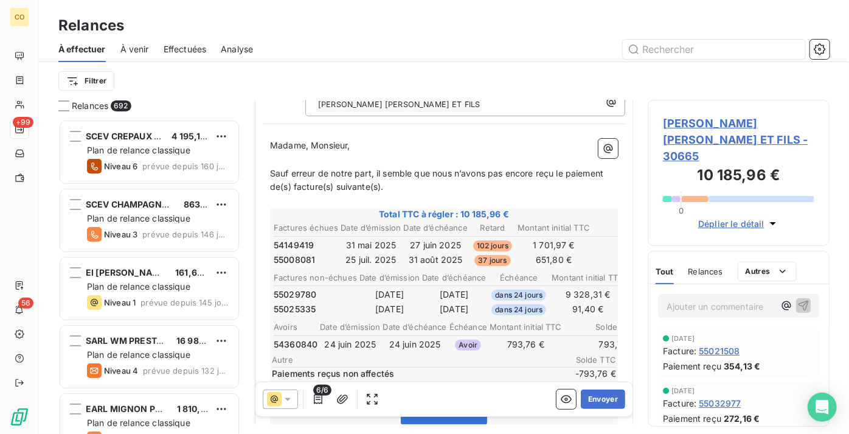
scroll to position [111, 0]
click at [599, 392] on button "Envoyer" at bounding box center [603, 398] width 44 height 19
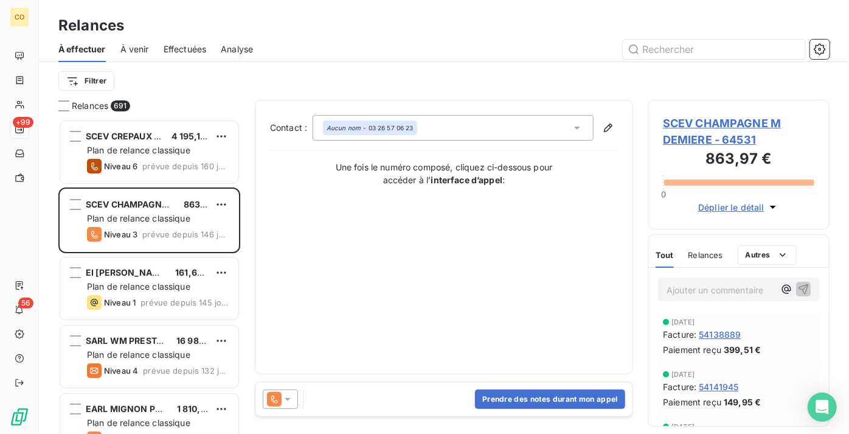
click at [182, 44] on span "Effectuées" at bounding box center [185, 49] width 43 height 12
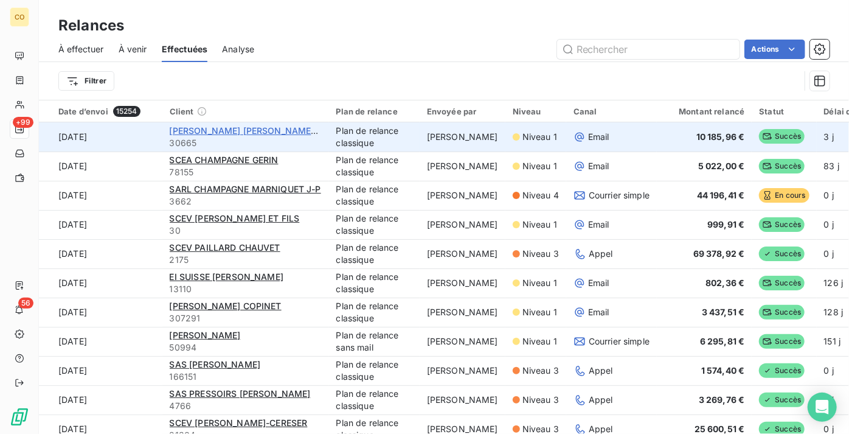
click at [226, 127] on span "[PERSON_NAME] [PERSON_NAME] ET FILS" at bounding box center [259, 130] width 178 height 10
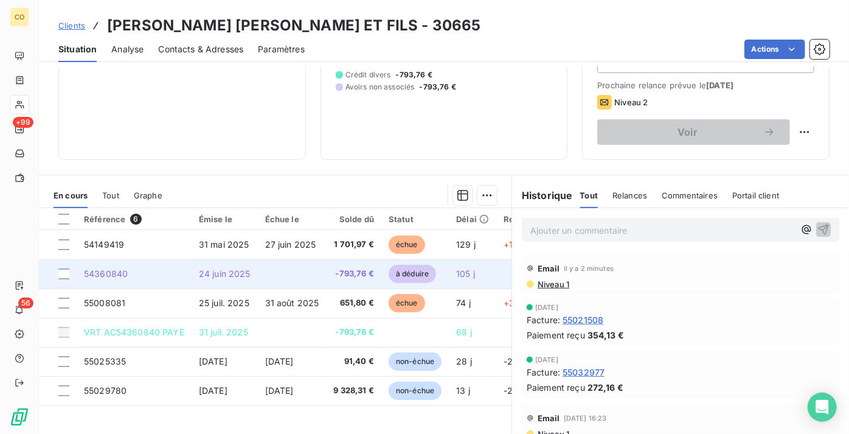
scroll to position [165, 0]
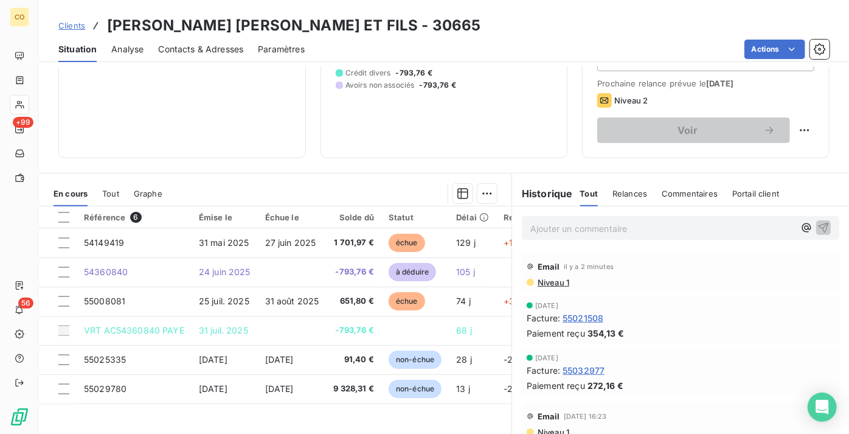
click at [555, 287] on span "Niveau 1" at bounding box center [553, 282] width 33 height 10
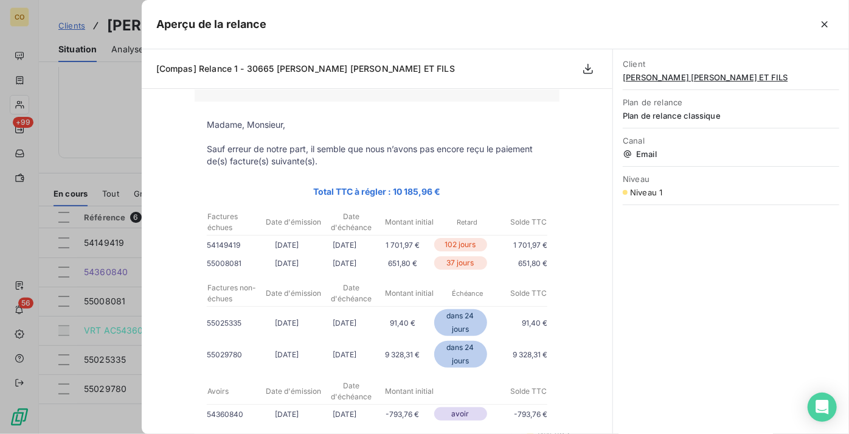
scroll to position [110, 0]
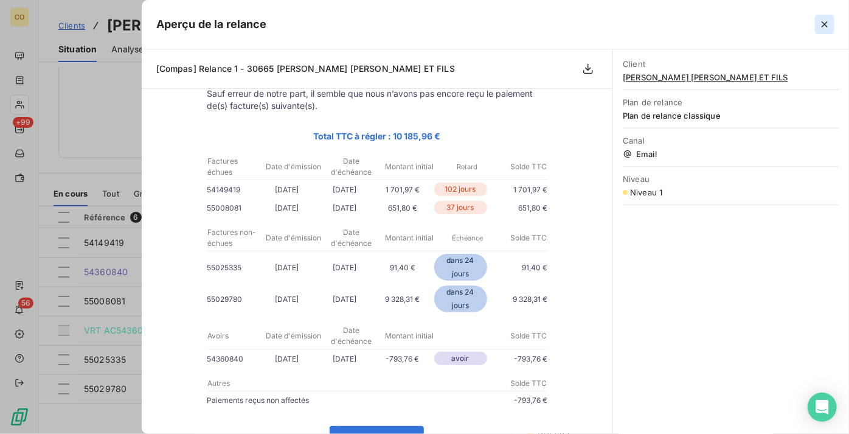
click at [826, 24] on icon "button" at bounding box center [825, 24] width 6 height 6
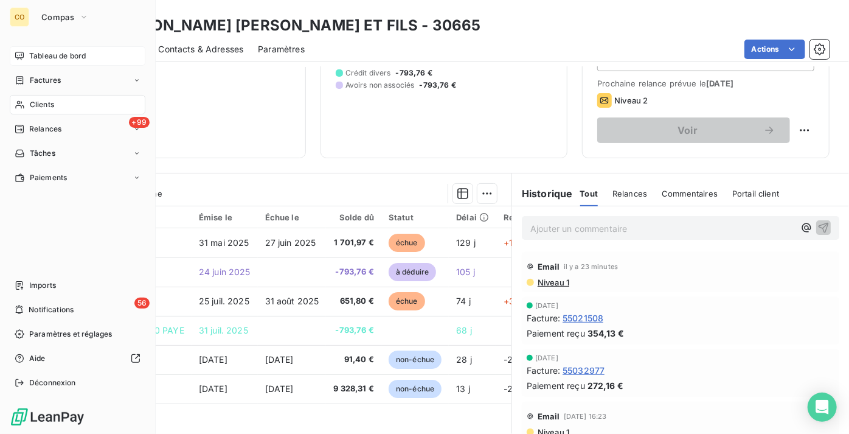
click at [61, 56] on span "Tableau de bord" at bounding box center [57, 55] width 57 height 11
